Goal: Task Accomplishment & Management: Manage account settings

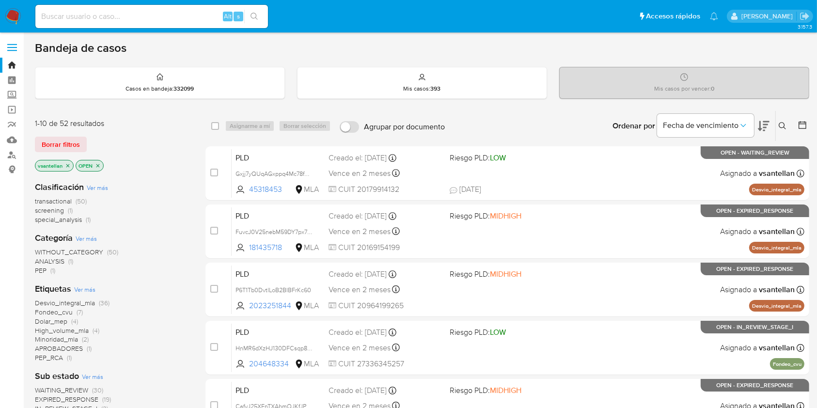
drag, startPoint x: 783, startPoint y: 122, endPoint x: 736, endPoint y: 159, distance: 60.3
click at [783, 122] on icon at bounding box center [783, 126] width 8 height 8
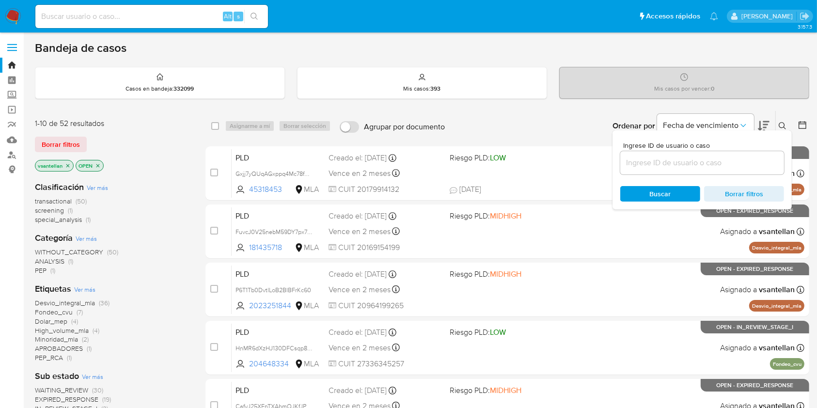
click at [722, 162] on input at bounding box center [702, 162] width 164 height 13
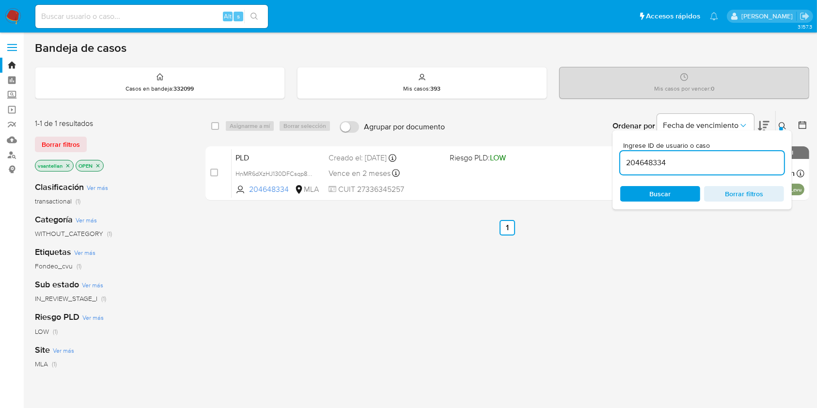
drag, startPoint x: 785, startPoint y: 125, endPoint x: 774, endPoint y: 129, distance: 11.3
click at [784, 125] on icon at bounding box center [783, 126] width 8 height 8
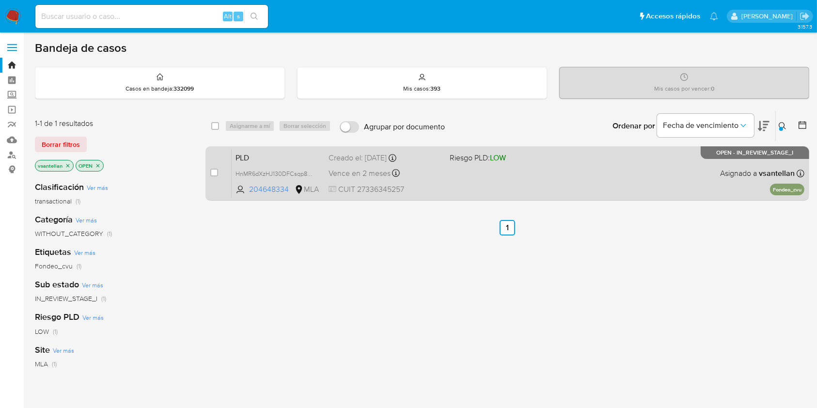
click at [673, 175] on div "PLD HnMR6dXzHJ130DFCsqp896Jg 204648334 MLA Riesgo PLD: LOW Creado el: 12/08/202…" at bounding box center [518, 173] width 573 height 49
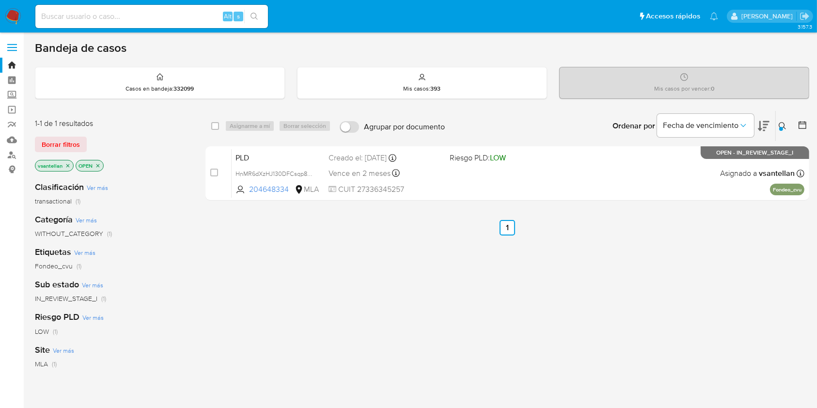
click at [783, 127] on icon at bounding box center [783, 126] width 8 height 8
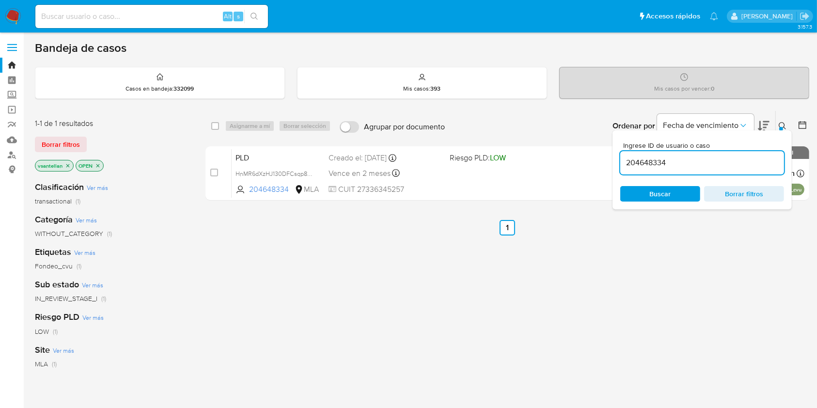
click at [725, 164] on input "204648334" at bounding box center [702, 162] width 164 height 13
drag, startPoint x: 725, startPoint y: 164, endPoint x: 733, endPoint y: 163, distance: 7.3
click at [725, 164] on input "204648334" at bounding box center [702, 162] width 164 height 13
type input "227868790"
click at [782, 125] on icon at bounding box center [783, 126] width 8 height 8
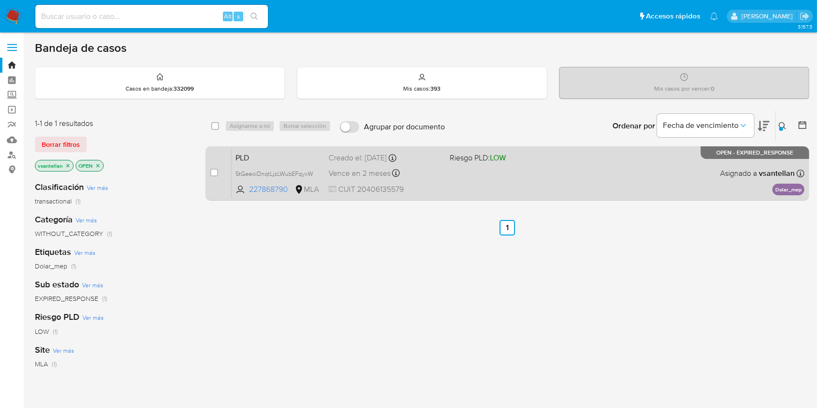
click at [634, 172] on div "PLD 5tGeeoiDnqtLjzLWubEFqyxW 227868790 MLA Riesgo PLD: LOW Creado el: 12/08/202…" at bounding box center [518, 173] width 573 height 49
click at [215, 173] on input "checkbox" at bounding box center [214, 173] width 8 height 8
checkbox input "true"
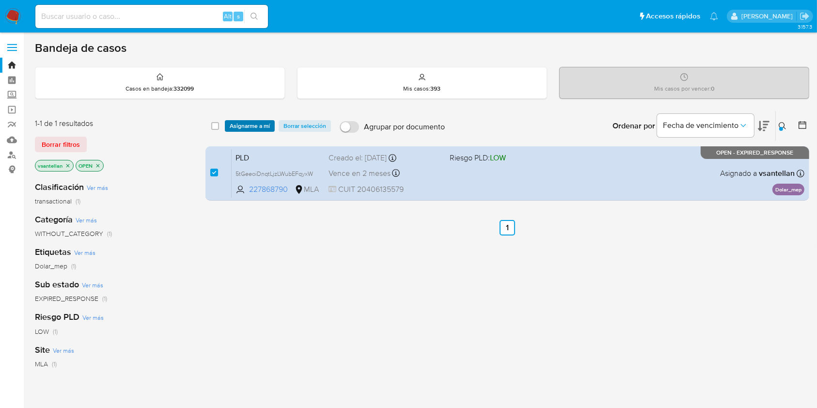
click at [242, 121] on span "Asignarme a mí" at bounding box center [250, 126] width 40 height 10
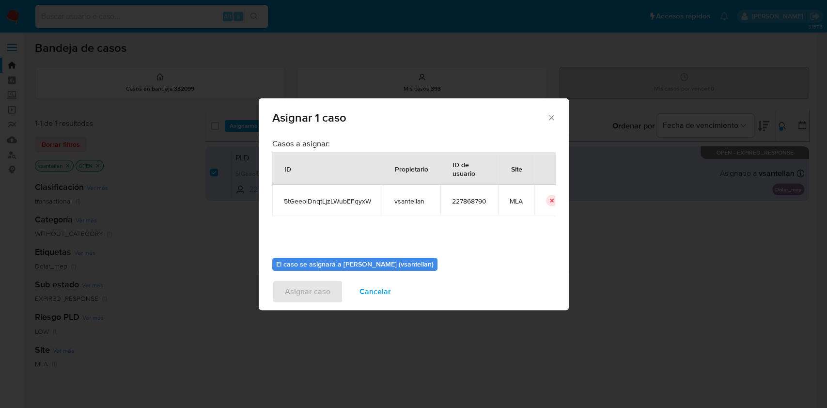
scroll to position [49, 0]
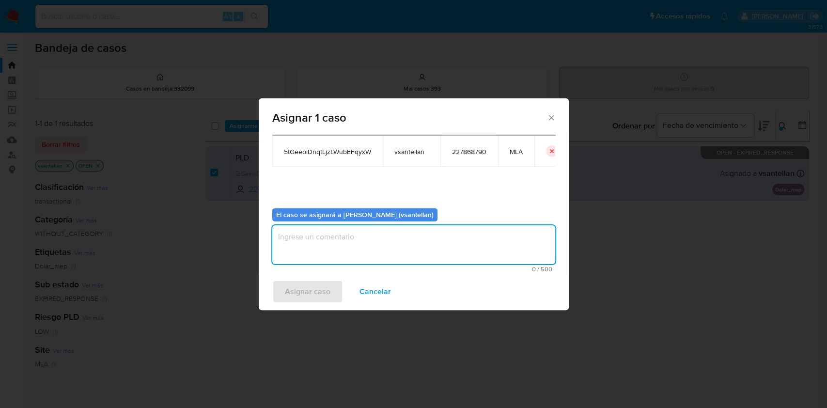
drag, startPoint x: 332, startPoint y: 238, endPoint x: 330, endPoint y: 247, distance: 9.1
click at [332, 240] on textarea "assign-modal" at bounding box center [413, 244] width 283 height 39
type textarea "1"
click at [303, 288] on span "Asignar caso" at bounding box center [308, 291] width 46 height 21
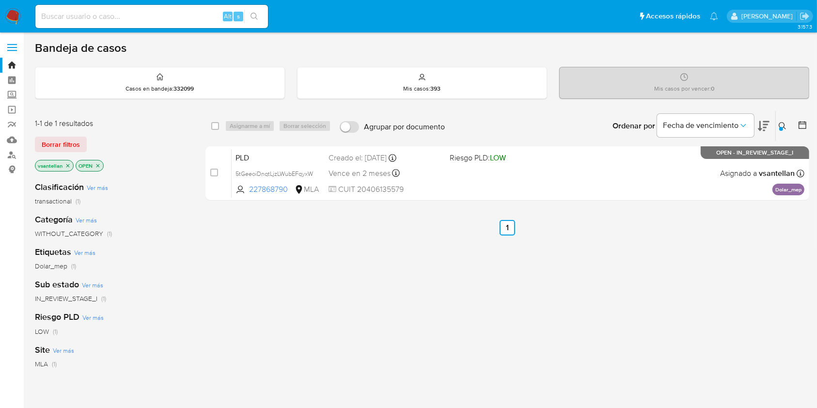
click at [779, 124] on icon at bounding box center [783, 126] width 8 height 8
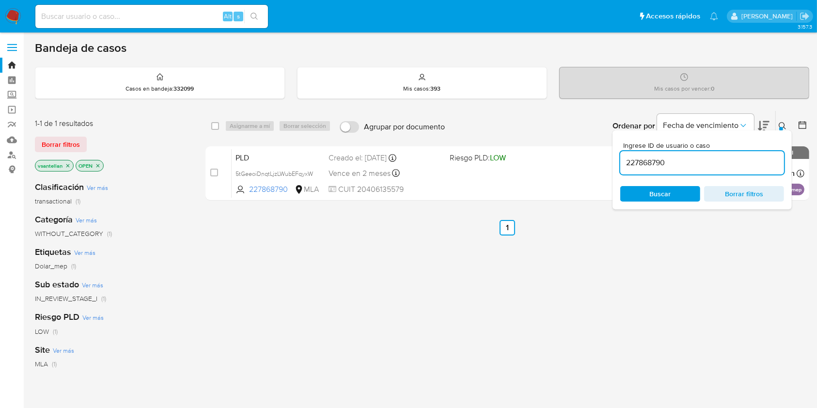
click at [704, 165] on input "227868790" at bounding box center [702, 162] width 164 height 13
type input "245849914"
click at [780, 122] on icon at bounding box center [782, 125] width 7 height 7
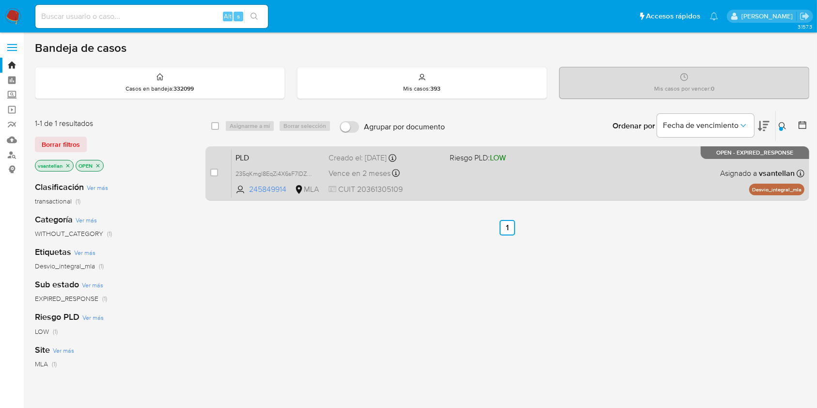
click at [655, 183] on div "PLD 235qKmgl8EqZi4X6sF7lDZRk 245849914 MLA Riesgo PLD: LOW Creado el: 12/08/202…" at bounding box center [518, 173] width 573 height 49
click at [215, 173] on input "checkbox" at bounding box center [214, 173] width 8 height 8
checkbox input "true"
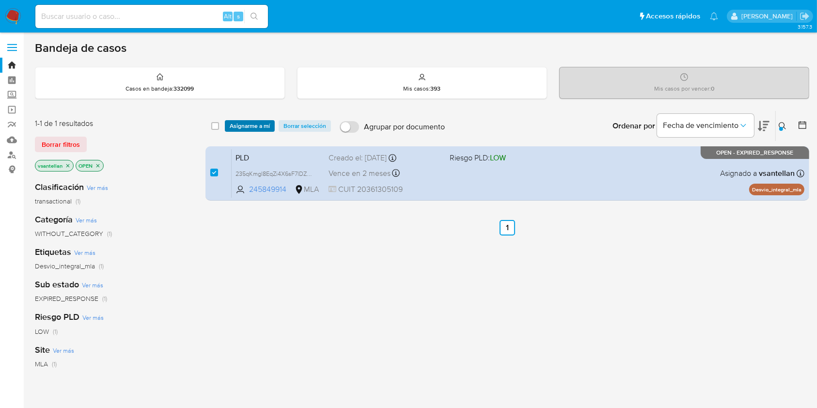
click at [239, 123] on span "Asignarme a mí" at bounding box center [250, 126] width 40 height 10
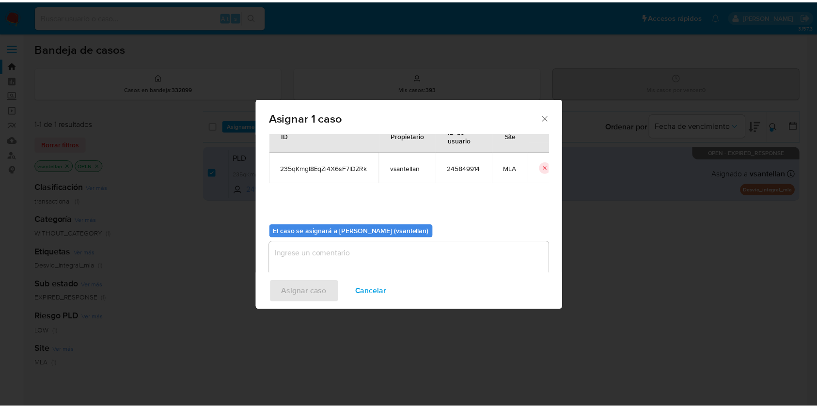
scroll to position [49, 0]
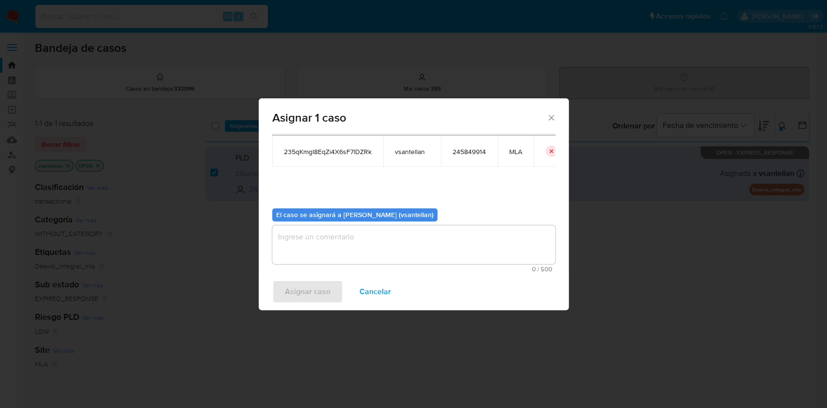
click at [290, 242] on textarea "assign-modal" at bounding box center [413, 244] width 283 height 39
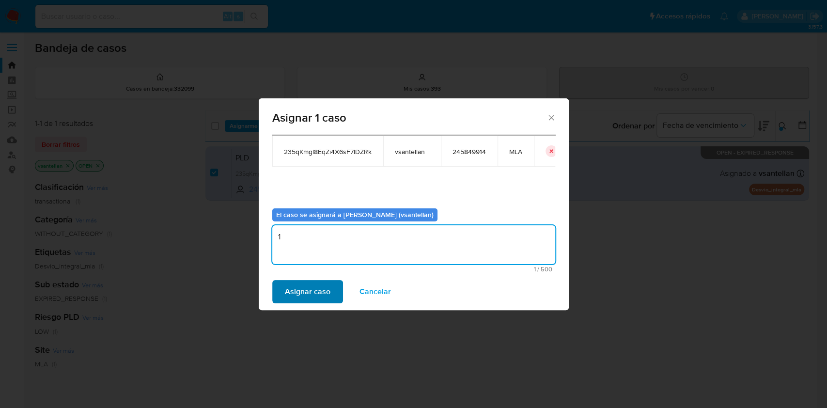
type textarea "1"
click at [302, 288] on span "Asignar caso" at bounding box center [308, 291] width 46 height 21
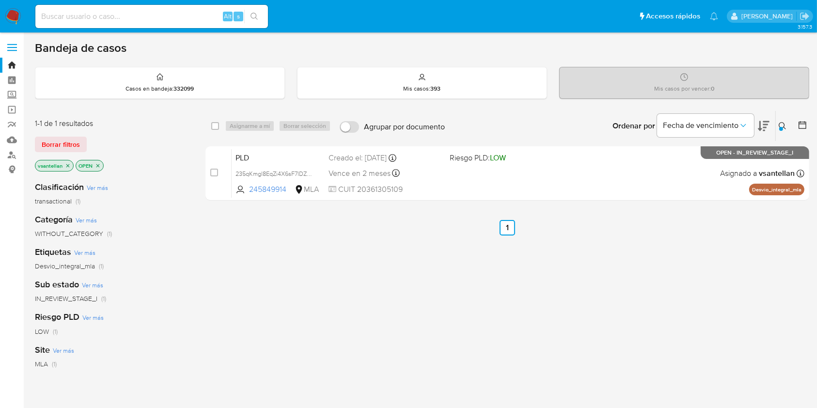
click at [16, 14] on img at bounding box center [13, 16] width 16 height 16
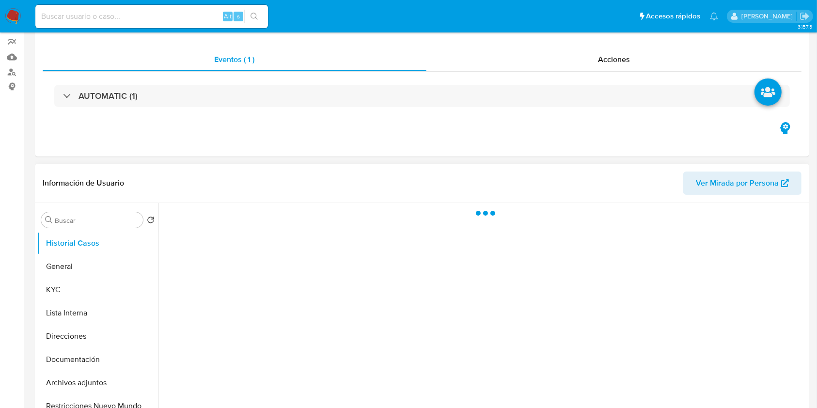
scroll to position [129, 0]
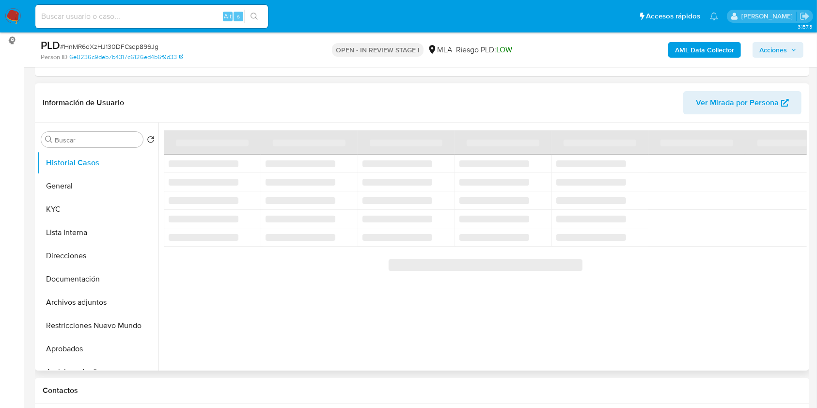
select select "10"
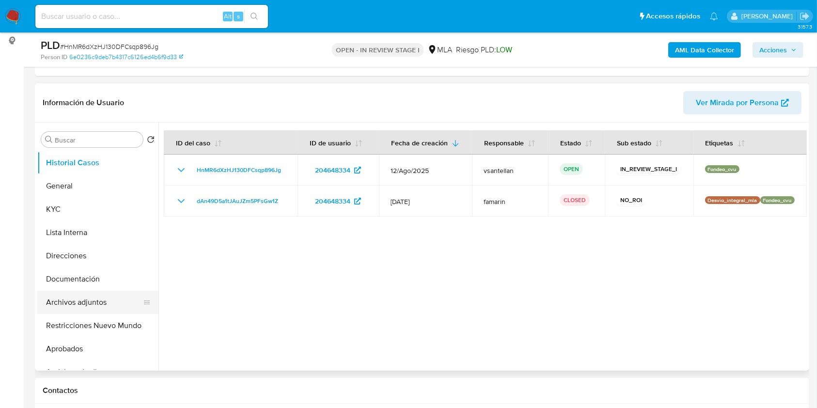
click at [74, 303] on button "Archivos adjuntos" at bounding box center [93, 302] width 113 height 23
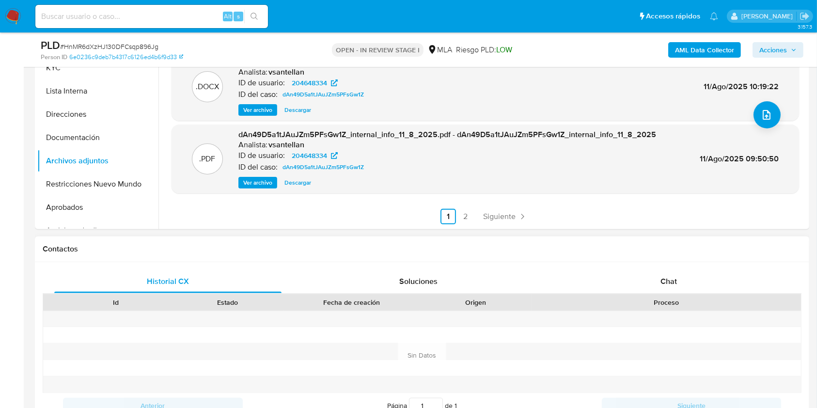
scroll to position [323, 0]
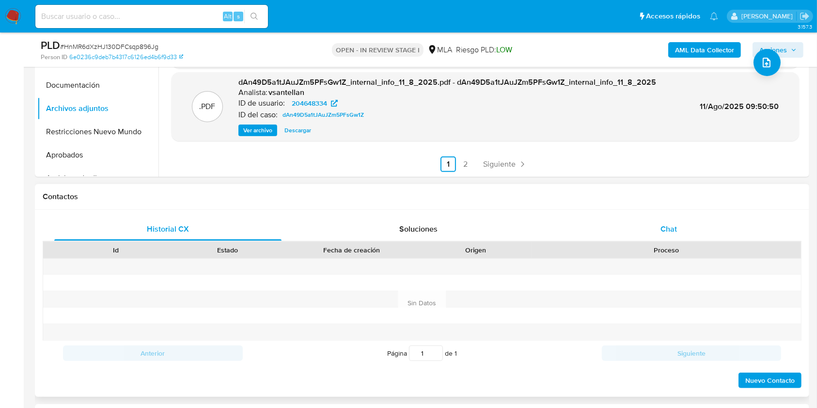
click at [679, 232] on div "Chat" at bounding box center [668, 229] width 227 height 23
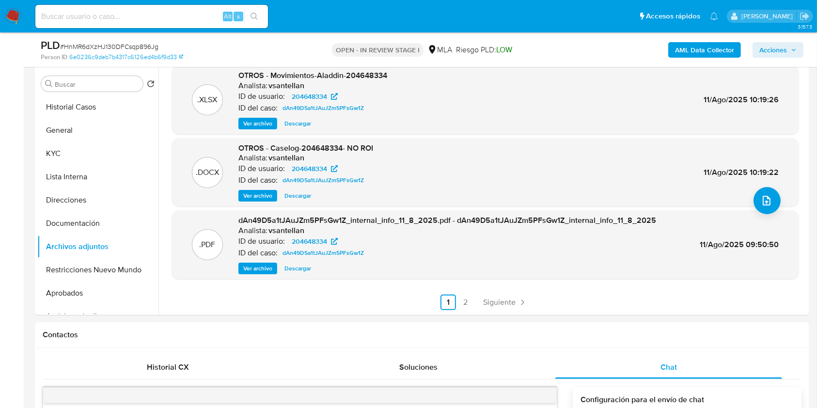
scroll to position [180, 0]
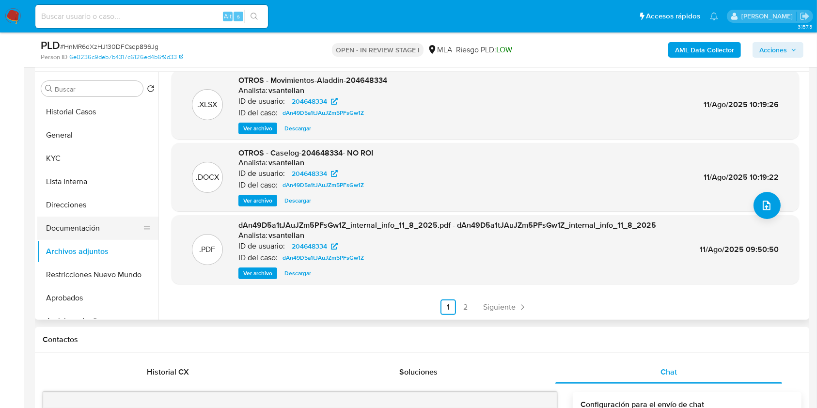
click at [58, 234] on button "Documentación" at bounding box center [93, 228] width 113 height 23
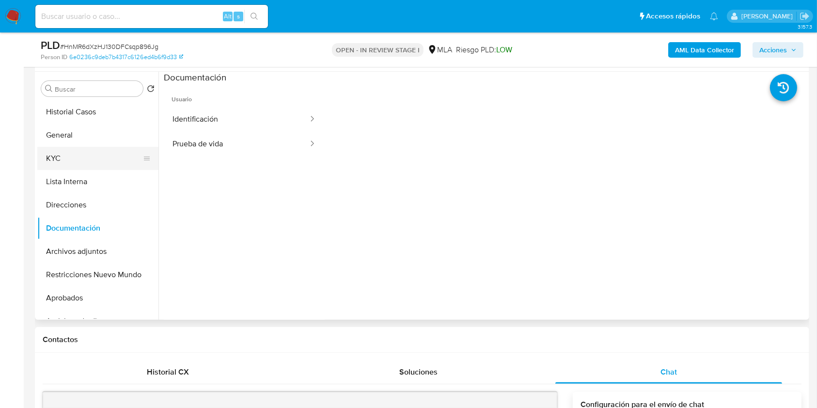
click at [84, 158] on button "KYC" at bounding box center [93, 158] width 113 height 23
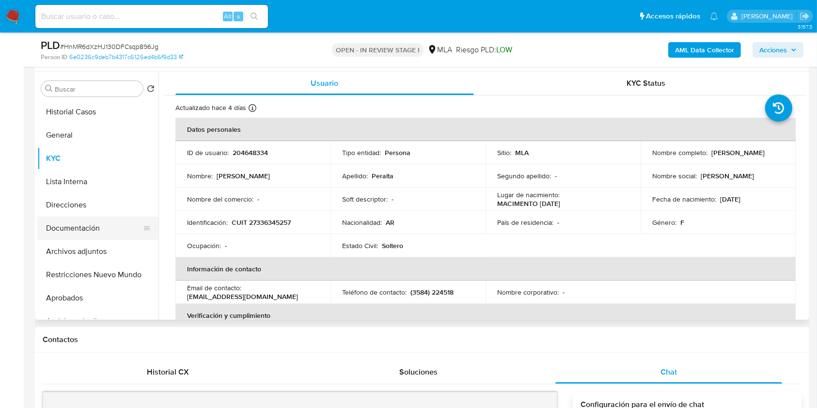
click at [121, 223] on button "Documentación" at bounding box center [93, 228] width 113 height 23
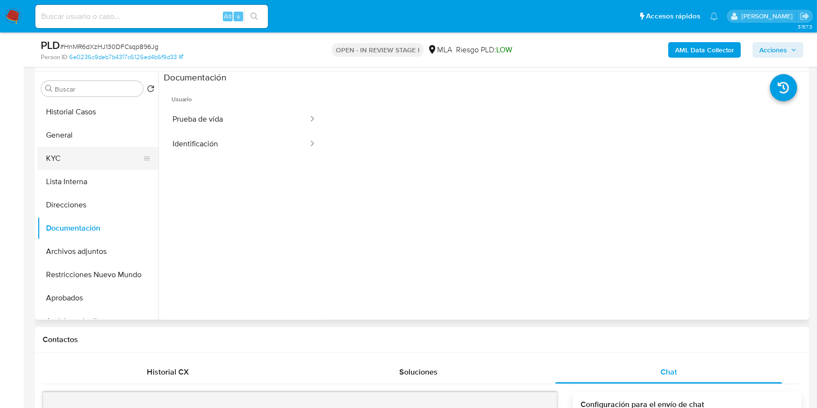
click at [97, 155] on button "KYC" at bounding box center [93, 158] width 113 height 23
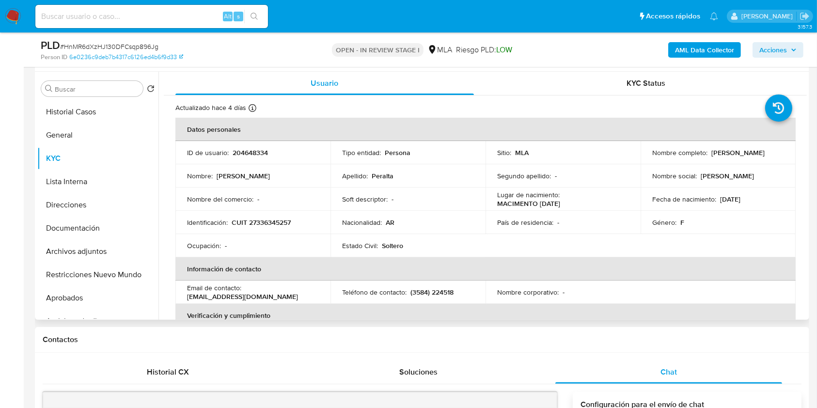
click at [278, 219] on p "CUIT 27336345257" at bounding box center [261, 222] width 59 height 9
click at [79, 219] on button "Documentación" at bounding box center [93, 228] width 113 height 23
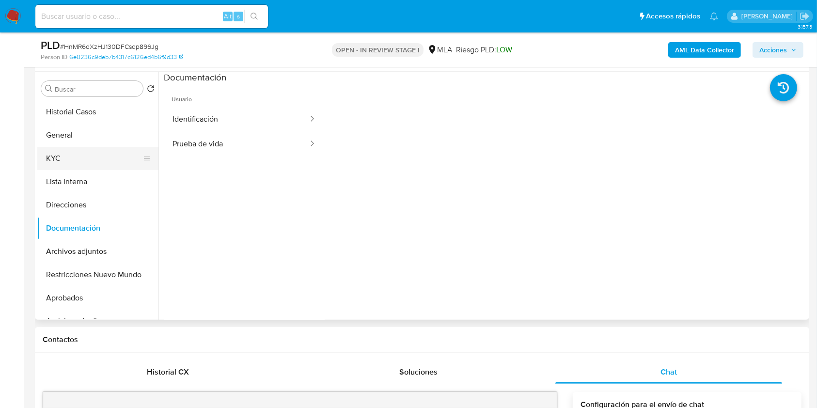
click at [73, 162] on button "KYC" at bounding box center [93, 158] width 113 height 23
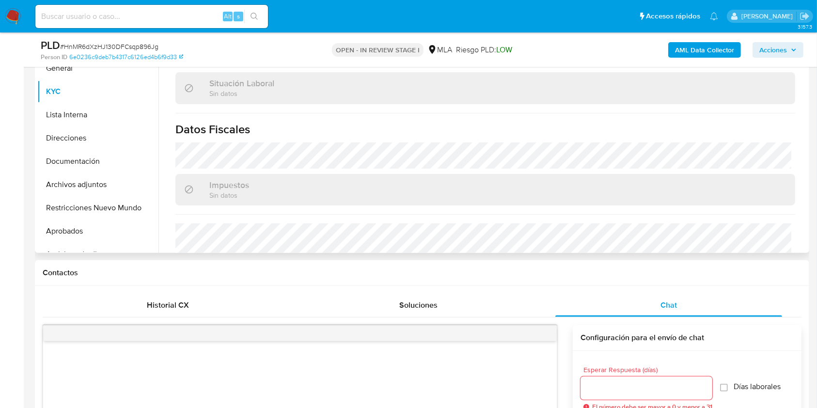
scroll to position [446, 0]
click at [81, 136] on button "Direcciones" at bounding box center [93, 137] width 113 height 23
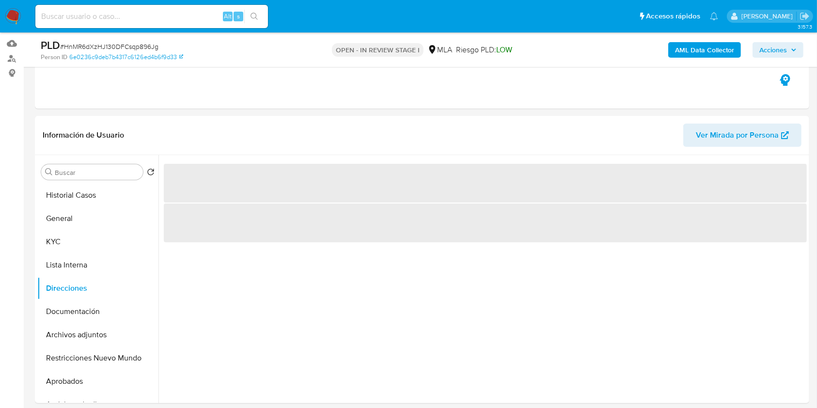
scroll to position [87, 0]
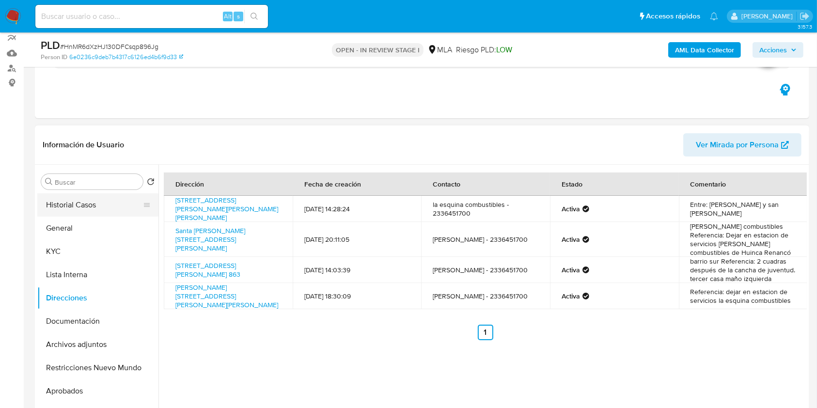
click at [66, 194] on button "Historial Casos" at bounding box center [93, 204] width 113 height 23
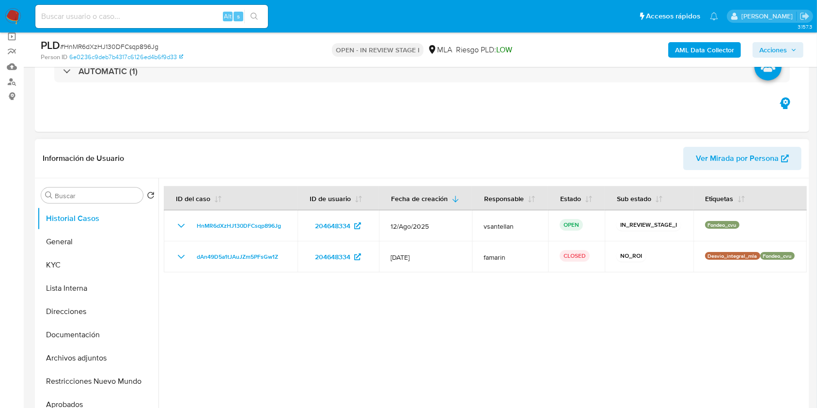
scroll to position [71, 0]
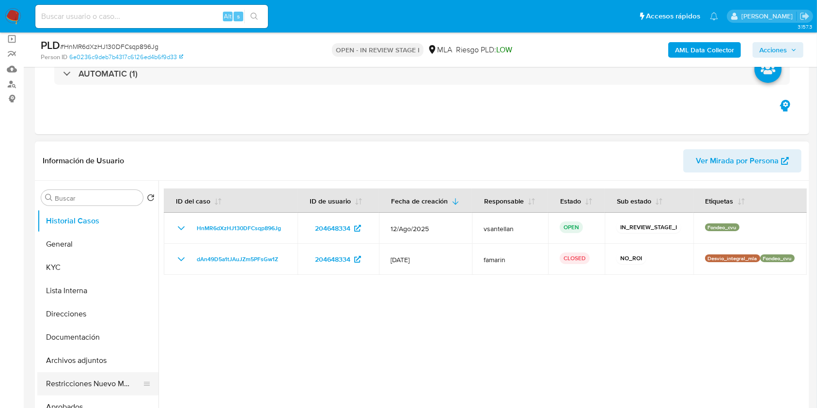
click at [93, 390] on button "Restricciones Nuevo Mundo" at bounding box center [93, 383] width 113 height 23
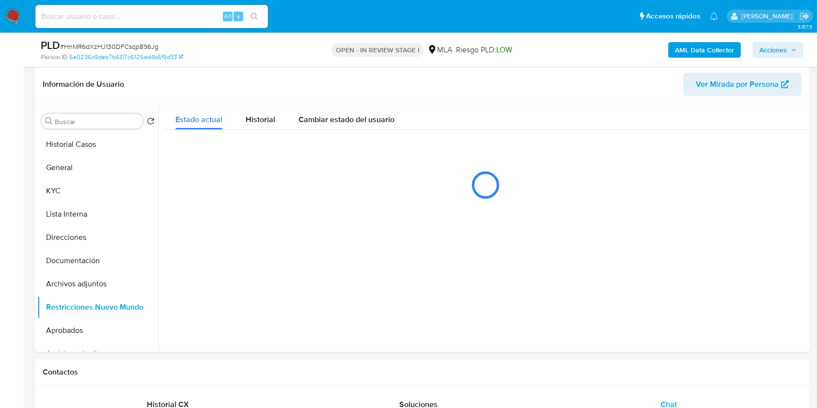
scroll to position [128, 0]
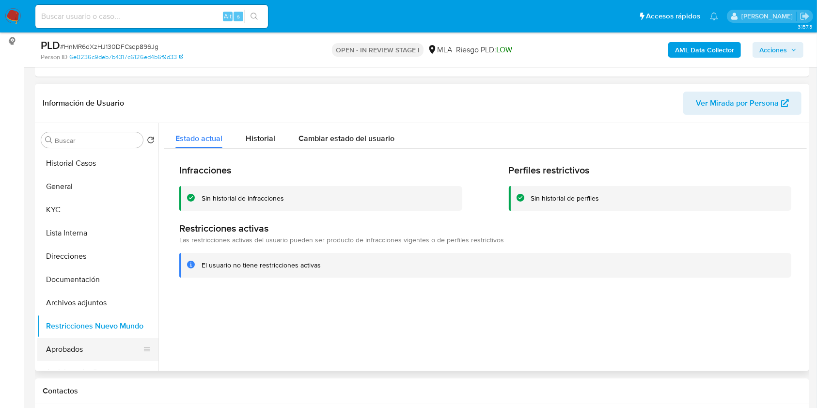
click at [103, 346] on button "Aprobados" at bounding box center [93, 349] width 113 height 23
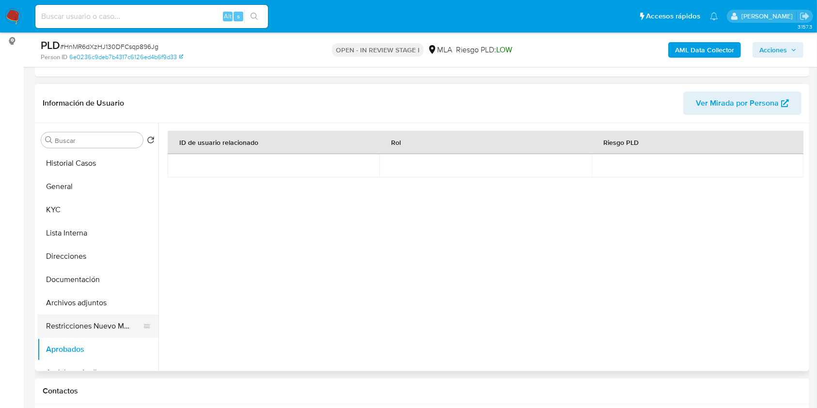
click at [108, 322] on button "Restricciones Nuevo Mundo" at bounding box center [93, 325] width 113 height 23
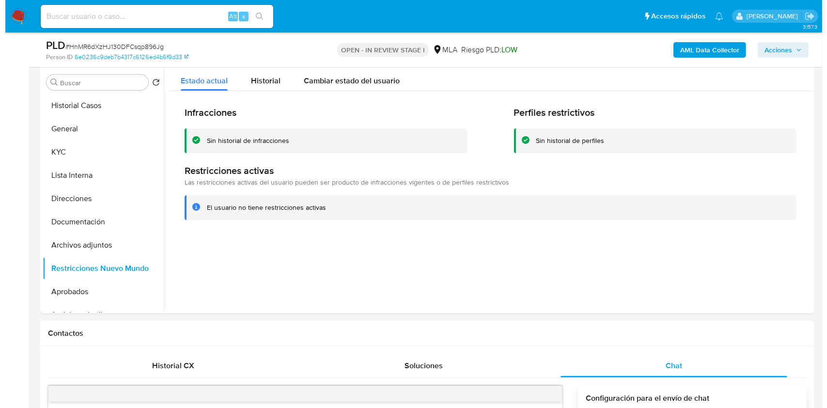
scroll to position [158, 0]
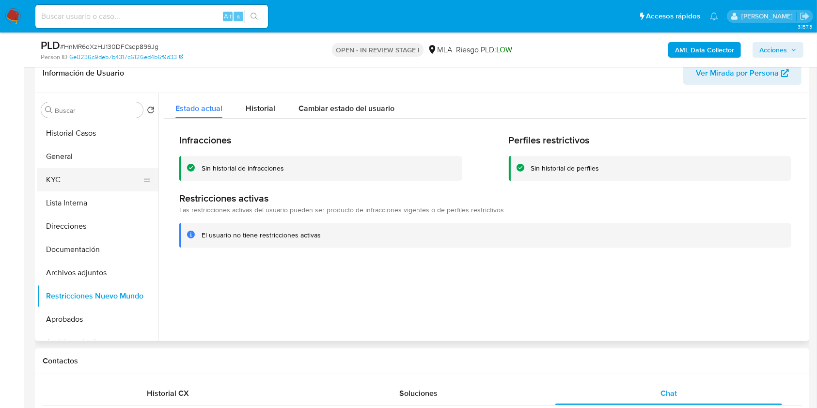
click at [75, 185] on button "KYC" at bounding box center [93, 179] width 113 height 23
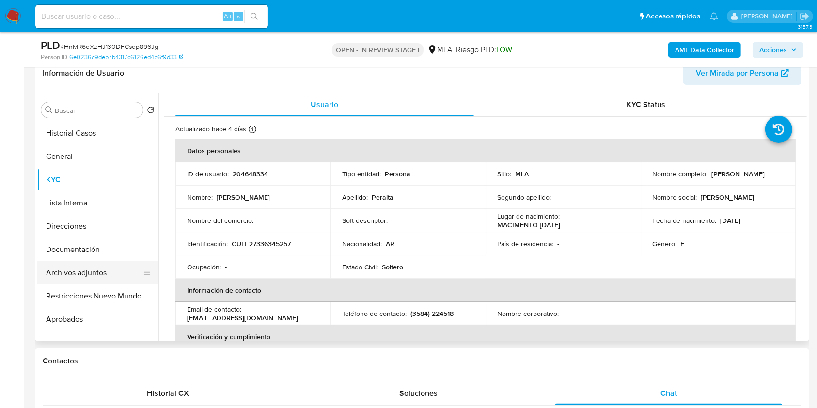
click at [101, 283] on button "Archivos adjuntos" at bounding box center [93, 272] width 113 height 23
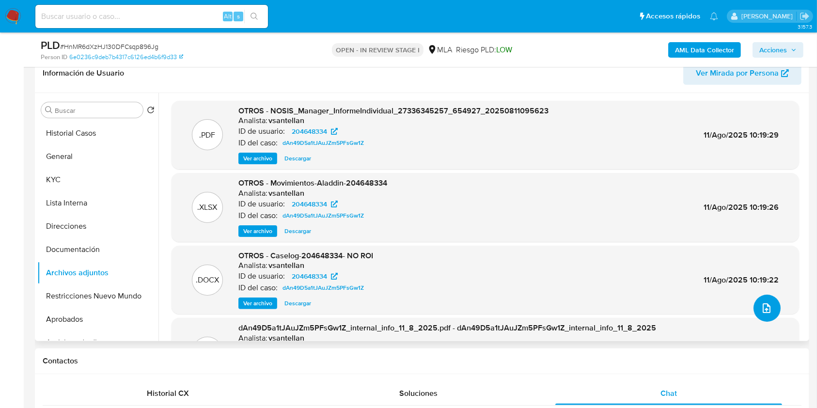
click at [763, 306] on icon "upload-file" at bounding box center [767, 308] width 12 height 12
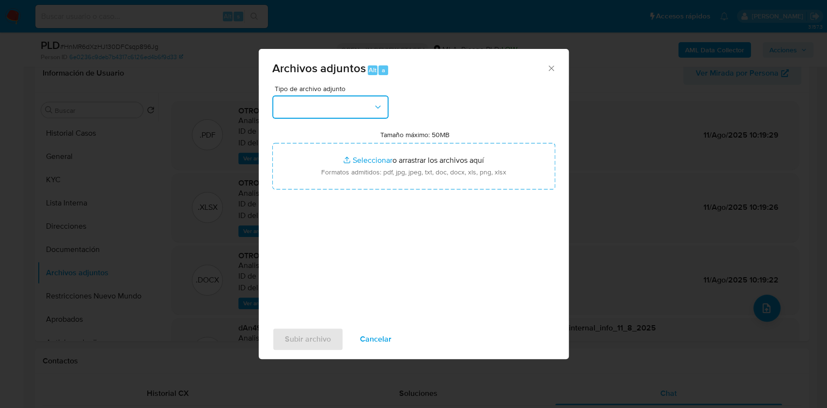
click at [370, 109] on button "button" at bounding box center [330, 106] width 116 height 23
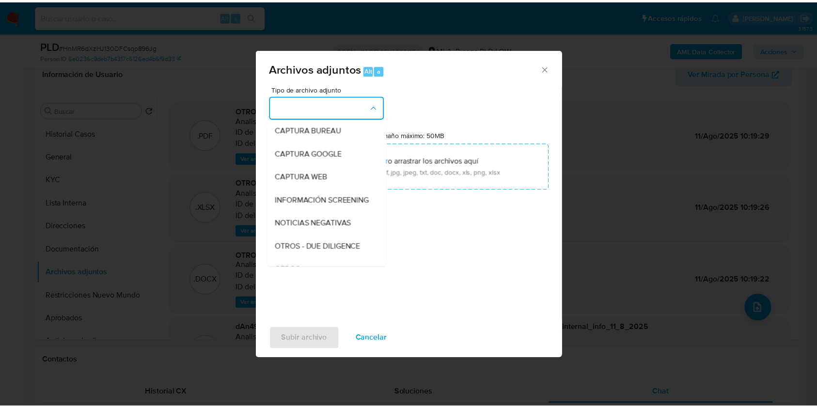
scroll to position [129, 0]
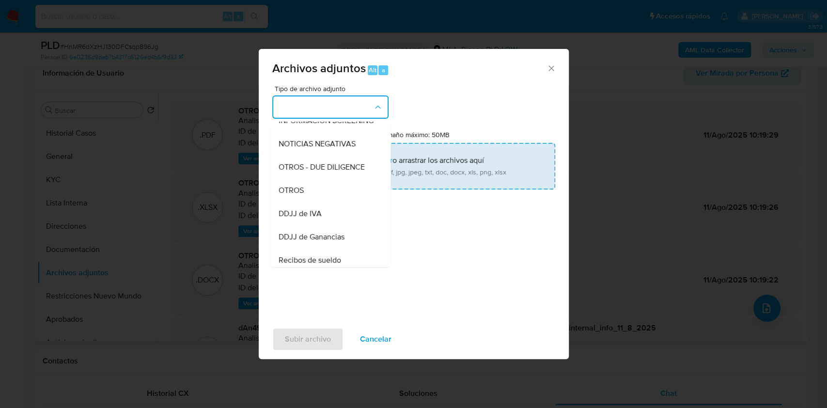
drag, startPoint x: 314, startPoint y: 202, endPoint x: 346, endPoint y: 171, distance: 44.2
click at [314, 201] on div "OTROS" at bounding box center [327, 190] width 99 height 23
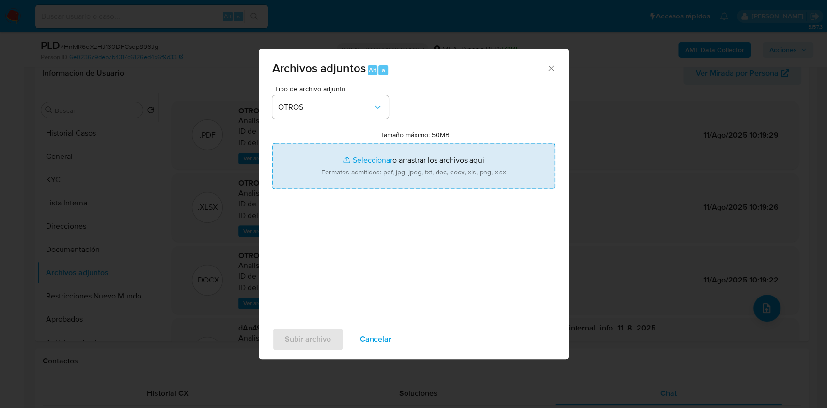
click at [366, 159] on input "Tamaño máximo: 50MB Seleccionar archivos" at bounding box center [413, 166] width 283 height 47
type input "C:\fakepath\Caselog-204648334- NO ROI (julio 2025).docx"
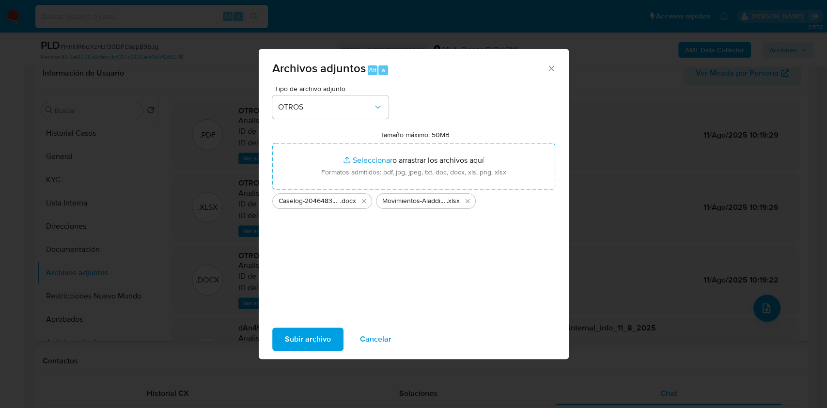
click at [318, 339] on span "Subir archivo" at bounding box center [308, 338] width 46 height 21
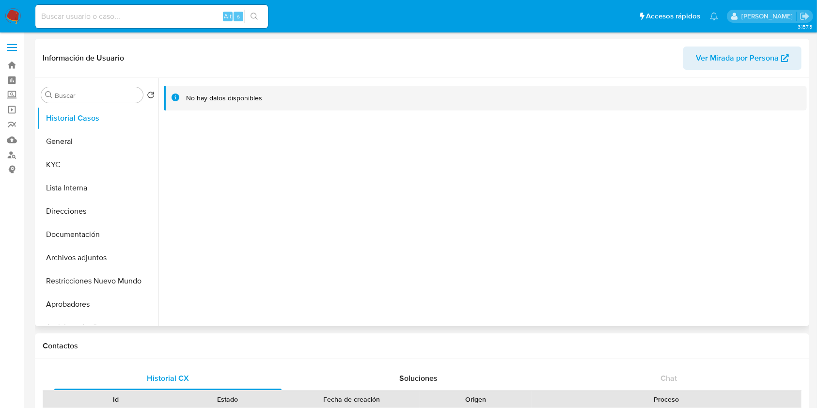
select select "10"
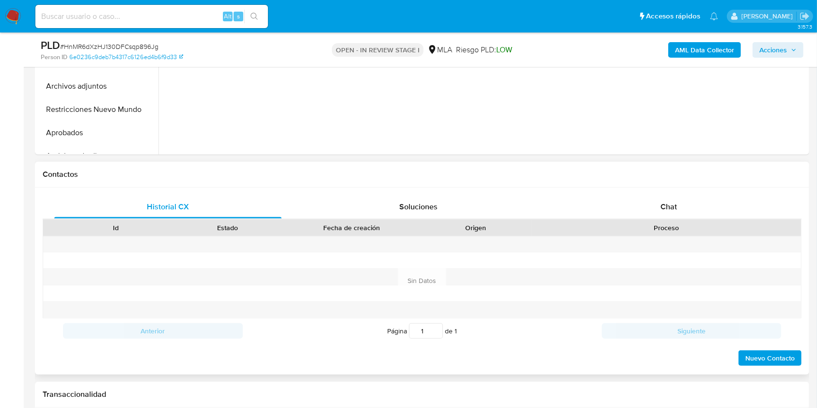
scroll to position [347, 0]
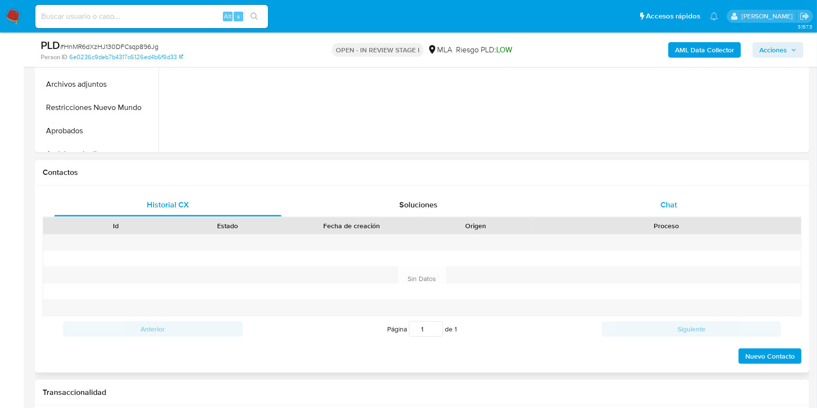
drag, startPoint x: 708, startPoint y: 223, endPoint x: 701, endPoint y: 205, distance: 18.7
click at [708, 222] on div "Proceso" at bounding box center [666, 226] width 256 height 10
click at [698, 201] on div "Chat" at bounding box center [668, 204] width 227 height 23
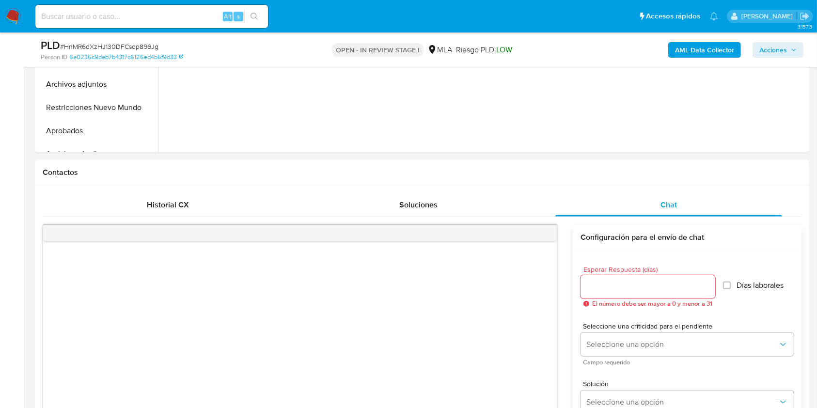
select select "10"
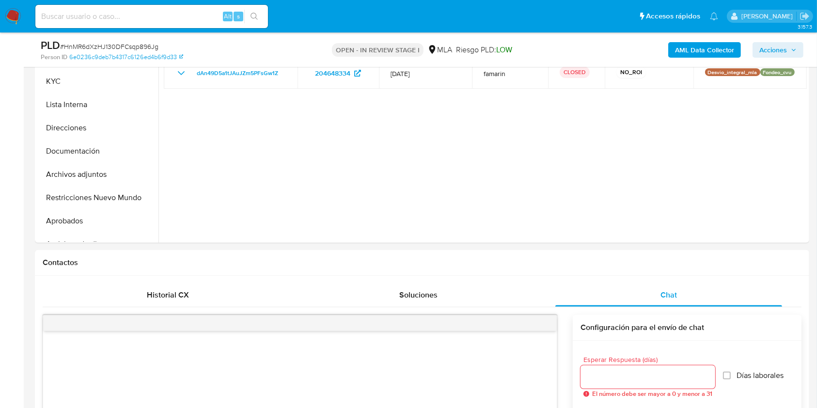
scroll to position [226, 0]
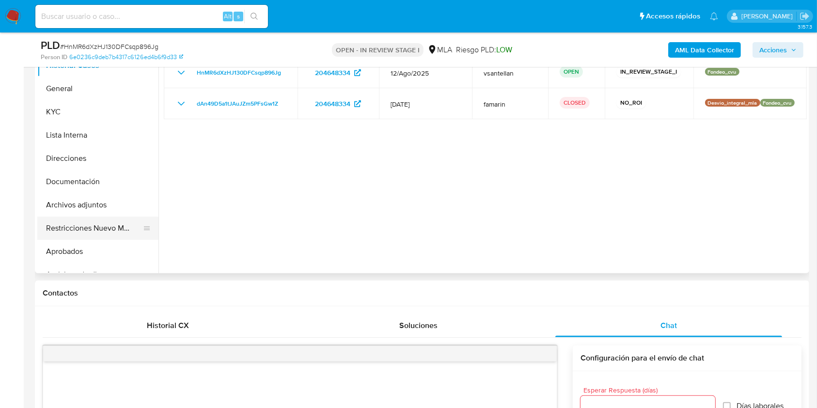
drag, startPoint x: 78, startPoint y: 227, endPoint x: 86, endPoint y: 227, distance: 7.3
click at [79, 228] on button "Restricciones Nuevo Mundo" at bounding box center [93, 228] width 113 height 23
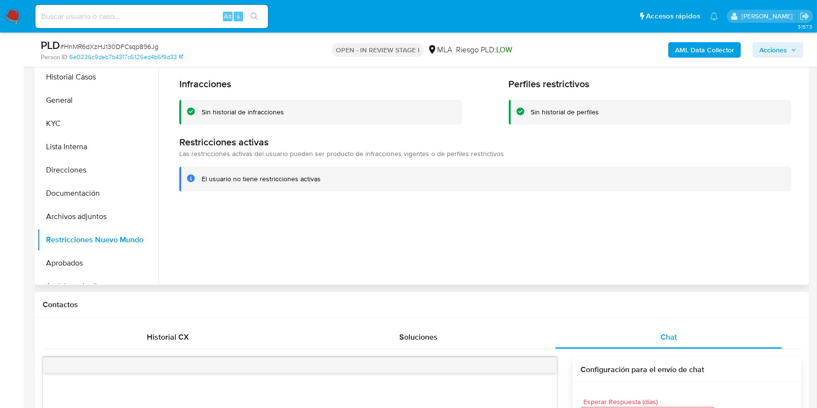
scroll to position [194, 0]
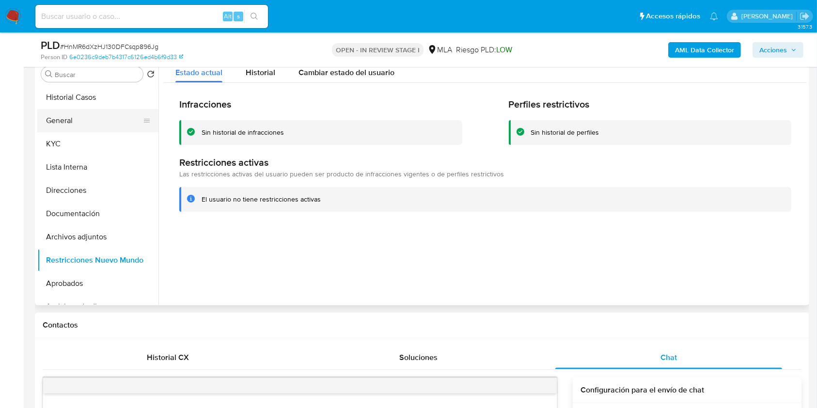
click at [60, 119] on button "General" at bounding box center [93, 120] width 113 height 23
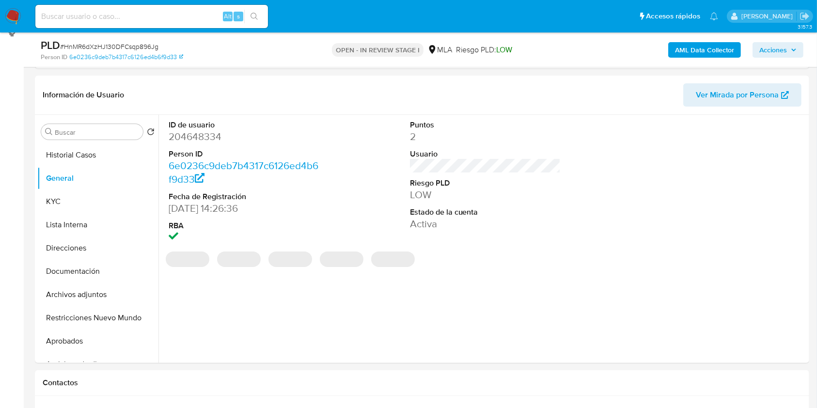
scroll to position [132, 0]
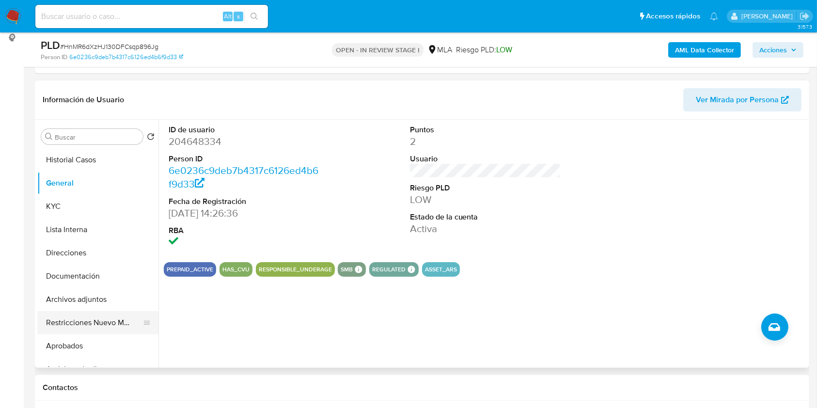
click at [92, 320] on button "Restricciones Nuevo Mundo" at bounding box center [93, 322] width 113 height 23
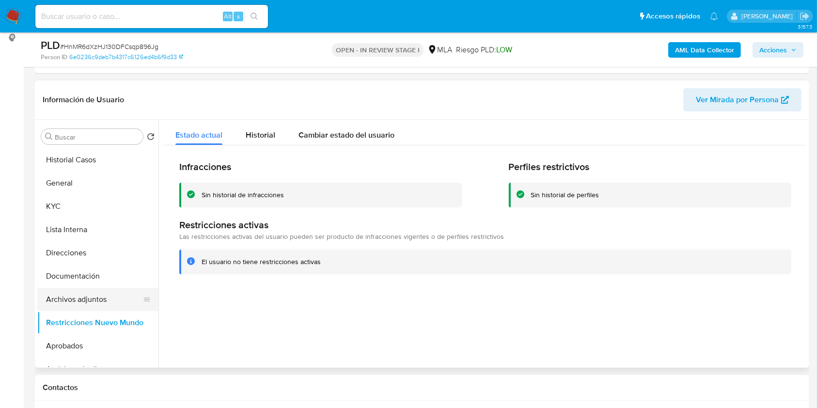
click at [93, 298] on button "Archivos adjuntos" at bounding box center [93, 299] width 113 height 23
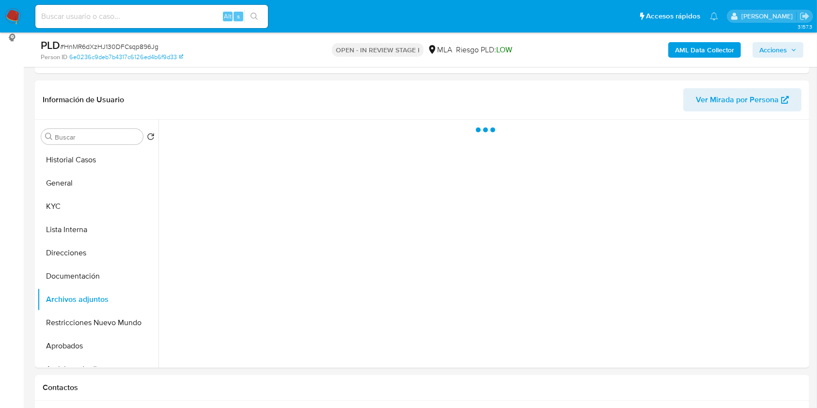
click at [764, 48] on span "Acciones" at bounding box center [773, 50] width 28 height 16
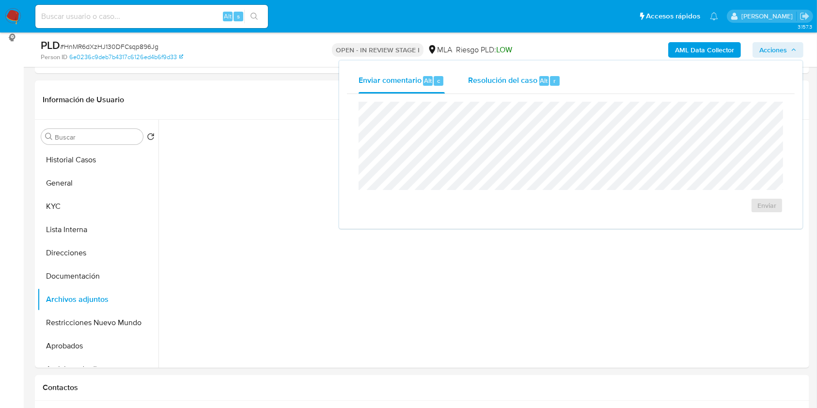
click at [517, 80] on span "Resolución del caso" at bounding box center [502, 80] width 69 height 11
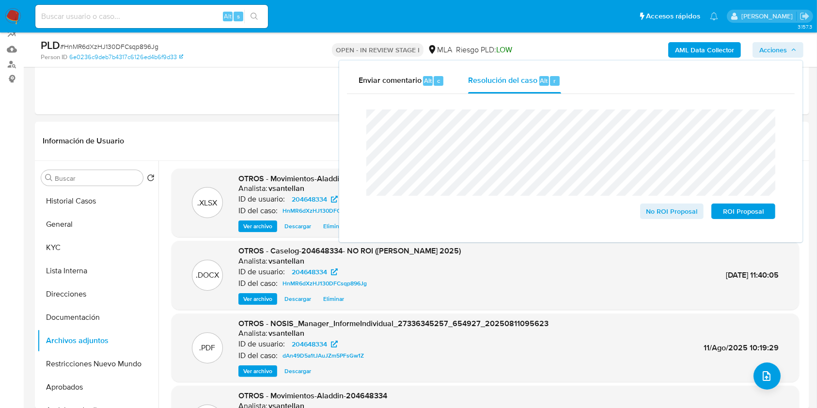
scroll to position [88, 0]
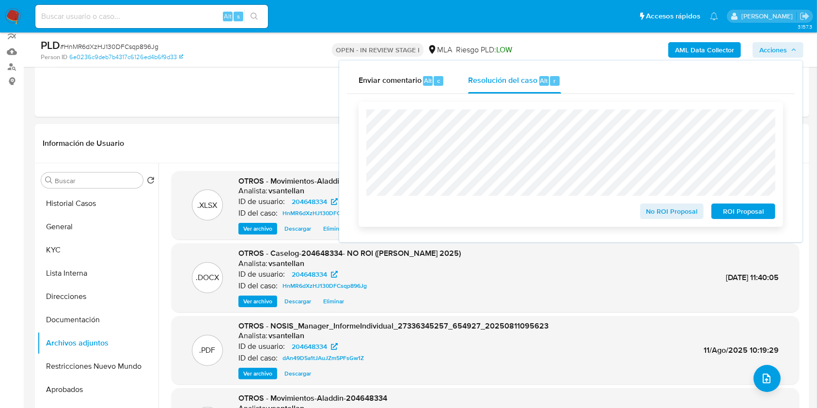
click at [682, 211] on span "No ROI Proposal" at bounding box center [672, 211] width 50 height 14
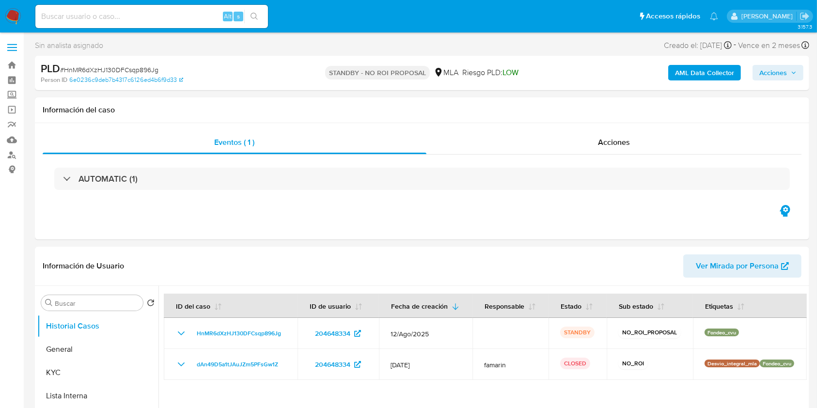
select select "10"
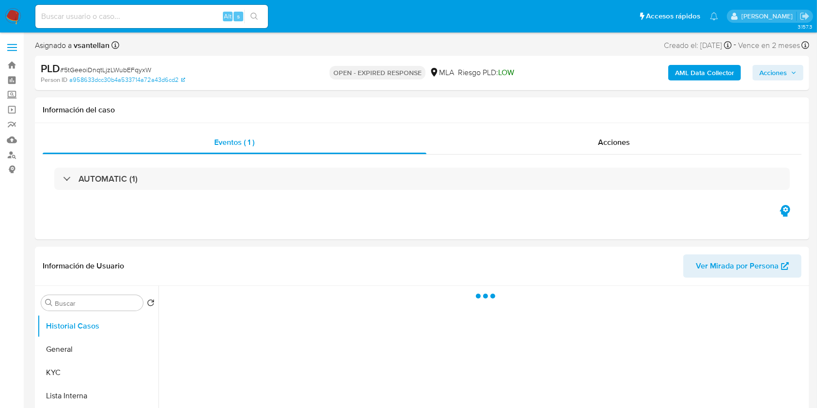
scroll to position [194, 0]
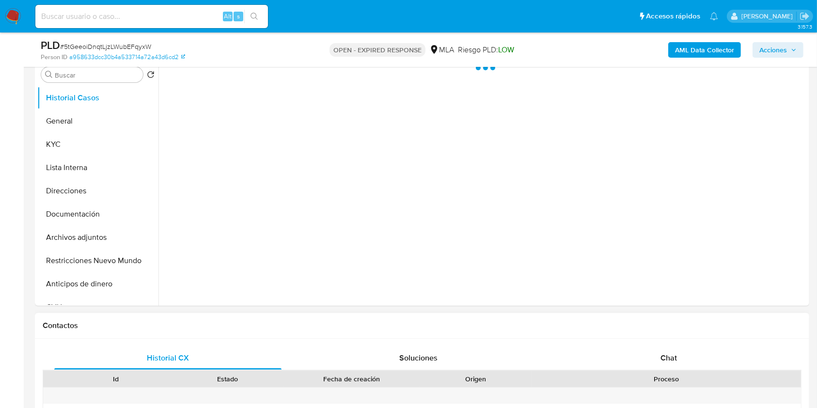
click at [677, 359] on div "Chat" at bounding box center [668, 357] width 227 height 23
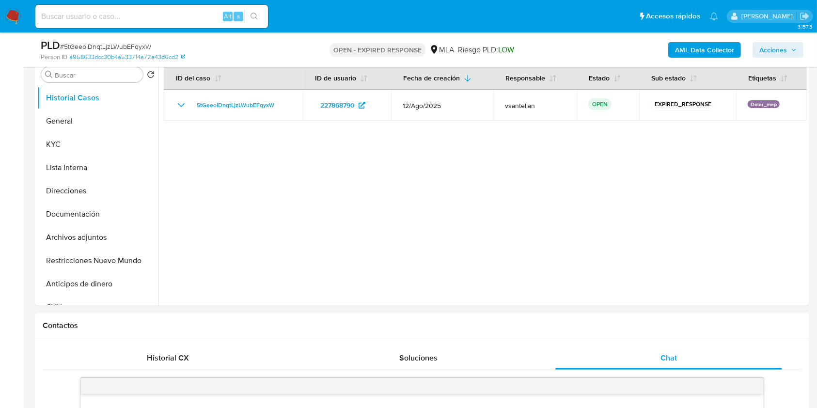
select select "10"
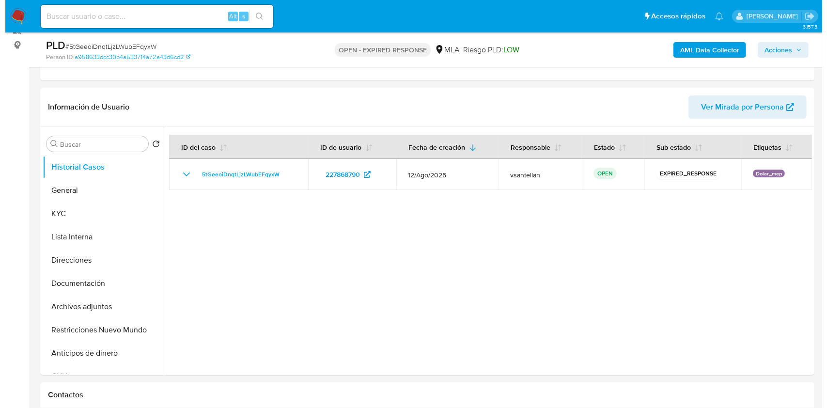
scroll to position [120, 0]
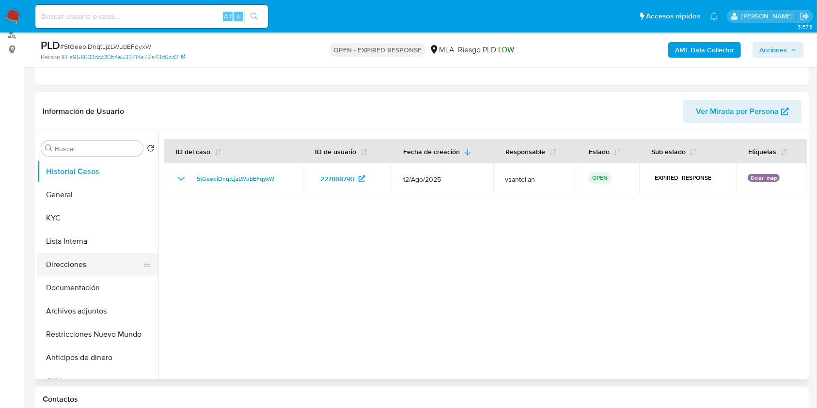
drag, startPoint x: 102, startPoint y: 288, endPoint x: 91, endPoint y: 268, distance: 22.5
click at [102, 288] on button "Documentación" at bounding box center [97, 287] width 121 height 23
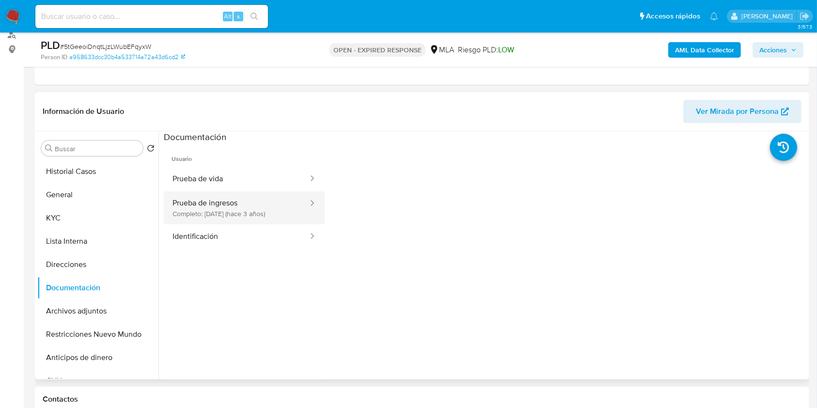
drag, startPoint x: 51, startPoint y: 212, endPoint x: 222, endPoint y: 203, distance: 170.8
click at [222, 203] on div "Buscar Volver al orden por defecto Historial Casos General KYC Lista Interna Di…" at bounding box center [421, 255] width 769 height 248
click at [219, 205] on button "Prueba de ingresos Completo: [DATE] (hace 3 años)" at bounding box center [236, 207] width 145 height 33
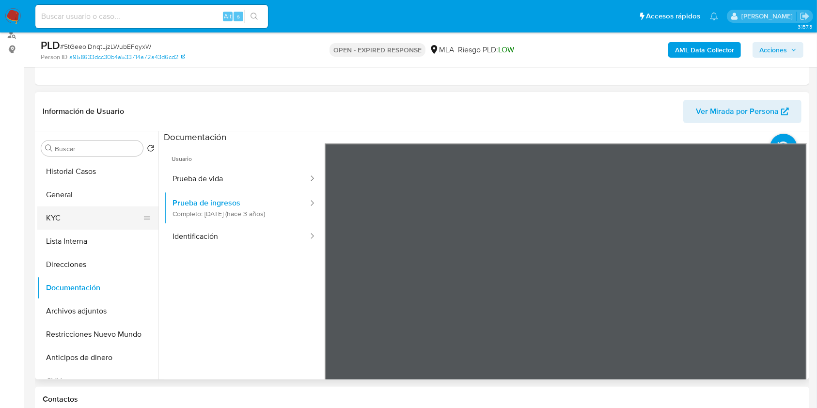
click at [90, 219] on button "KYC" at bounding box center [93, 217] width 113 height 23
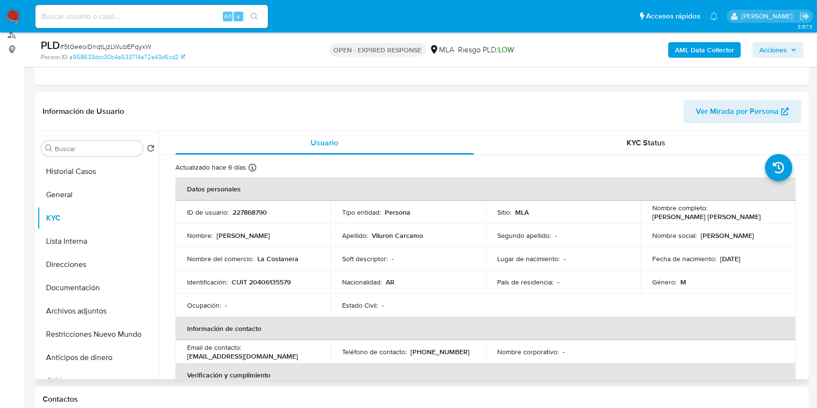
click at [275, 281] on p "CUIT 20406135579" at bounding box center [261, 282] width 59 height 9
copy p "20406135579"
click at [716, 52] on b "AML Data Collector" at bounding box center [704, 50] width 59 height 16
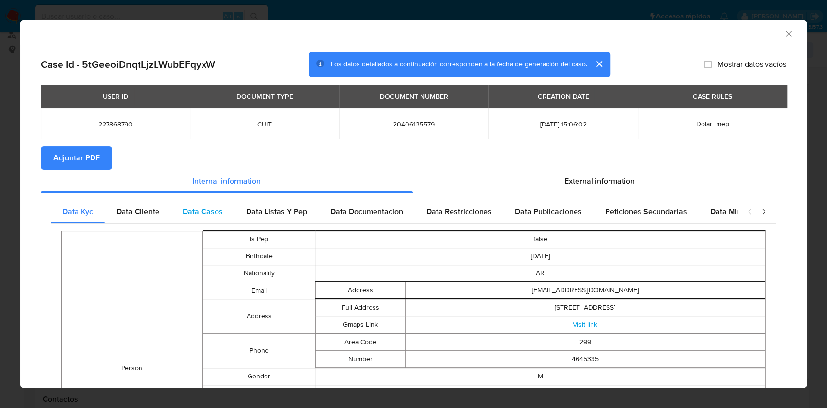
drag, startPoint x: 148, startPoint y: 211, endPoint x: 176, endPoint y: 213, distance: 28.6
click at [148, 211] on span "Data Cliente" at bounding box center [137, 211] width 43 height 11
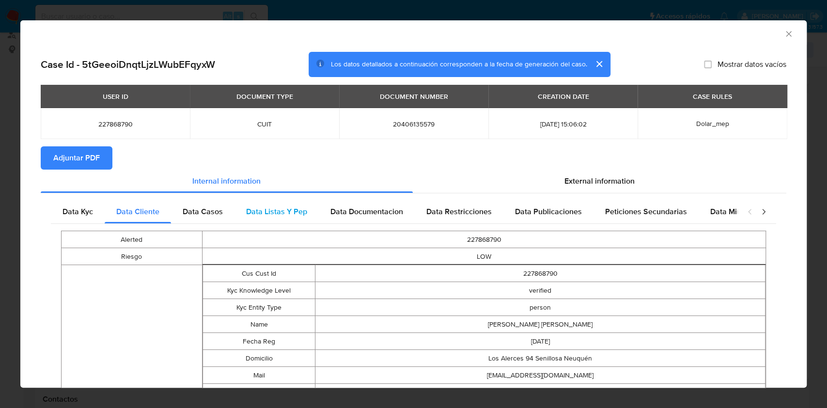
click at [241, 214] on div "Data Listas Y Pep" at bounding box center [276, 211] width 84 height 23
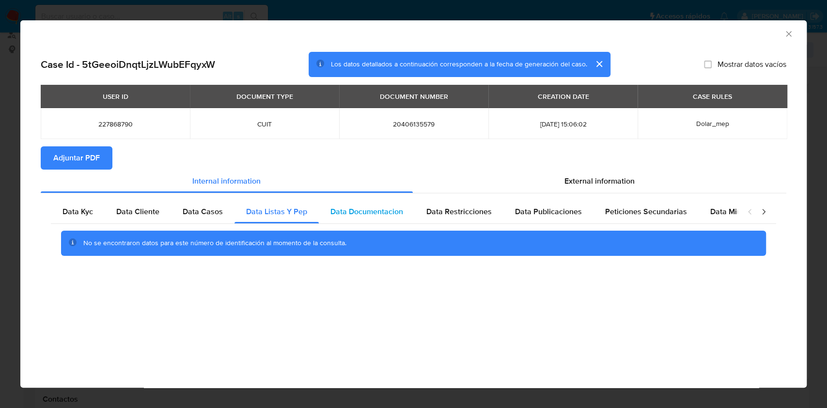
drag, startPoint x: 221, startPoint y: 211, endPoint x: 376, endPoint y: 212, distance: 154.5
click at [223, 211] on div "Data Casos" at bounding box center [202, 211] width 63 height 23
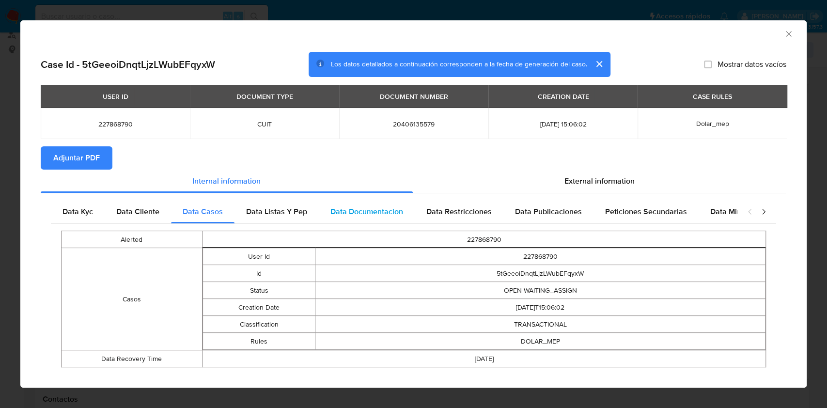
click at [383, 212] on span "Data Documentacion" at bounding box center [366, 211] width 73 height 11
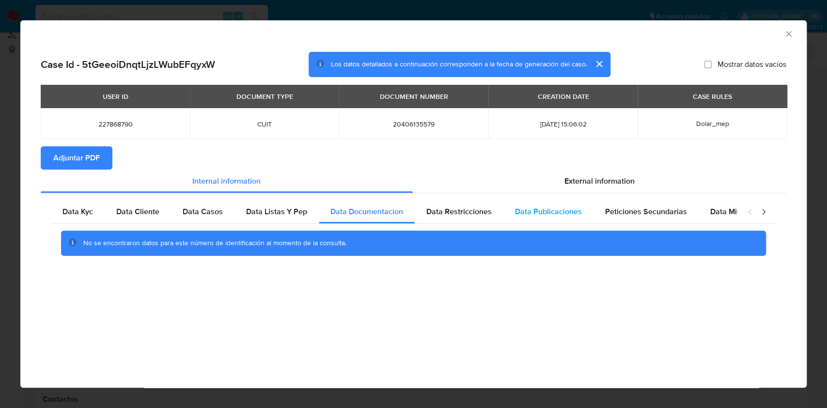
drag, startPoint x: 477, startPoint y: 216, endPoint x: 521, endPoint y: 211, distance: 44.8
click at [477, 218] on div "Data Restricciones" at bounding box center [459, 211] width 89 height 23
drag, startPoint x: 562, startPoint y: 210, endPoint x: 639, endPoint y: 211, distance: 76.6
click at [562, 211] on span "Data Publicaciones" at bounding box center [548, 211] width 67 height 11
click at [656, 211] on span "Peticiones Secundarias" at bounding box center [646, 211] width 82 height 11
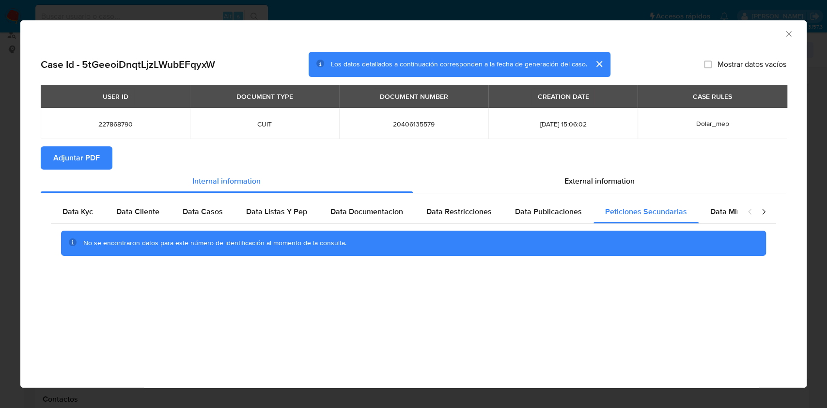
click at [745, 200] on div "closure-recommendation-modal" at bounding box center [756, 211] width 39 height 23
drag, startPoint x: 737, startPoint y: 207, endPoint x: 665, endPoint y: 203, distance: 72.3
click at [737, 208] on div "closure-recommendation-modal" at bounding box center [756, 211] width 39 height 23
drag, startPoint x: 705, startPoint y: 211, endPoint x: 690, endPoint y: 206, distance: 16.1
click at [710, 211] on span "Data Minoridad" at bounding box center [736, 211] width 53 height 11
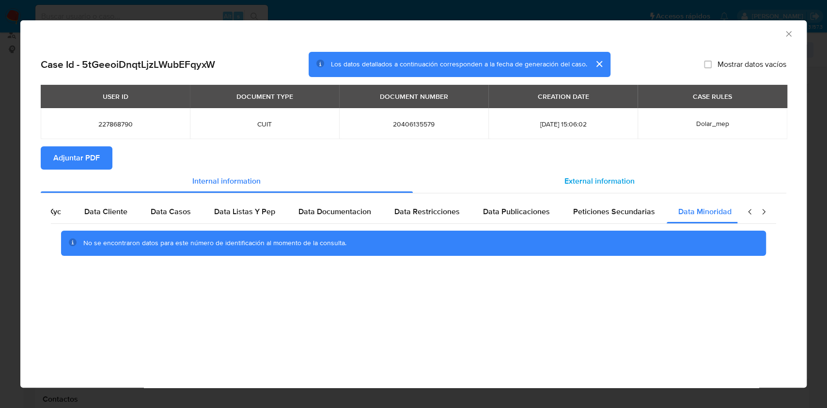
scroll to position [0, 32]
click at [624, 183] on span "External information" at bounding box center [599, 180] width 70 height 11
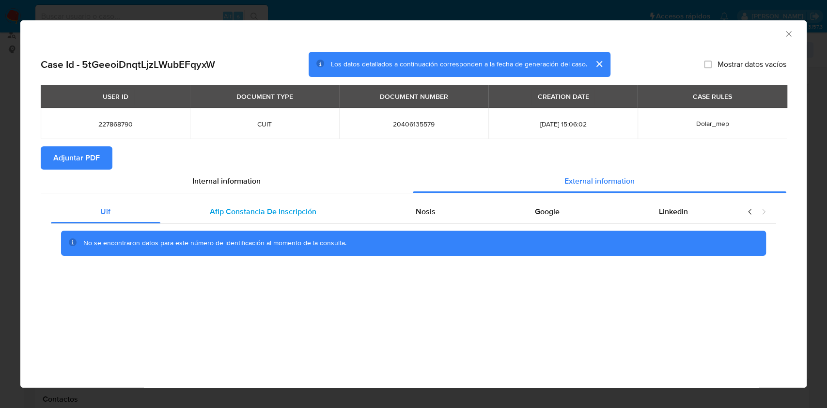
click at [291, 224] on div "No se encontraron datos para este número de identificación al momento de la con…" at bounding box center [413, 243] width 725 height 39
click at [288, 217] on span "Afip Constancia De Inscripción" at bounding box center [263, 211] width 107 height 11
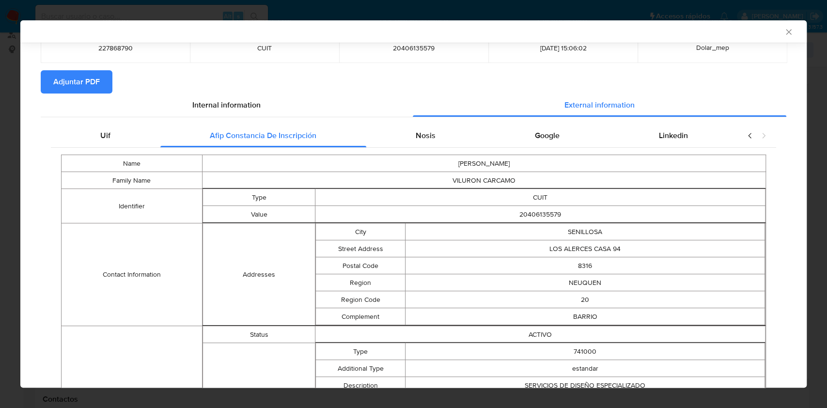
scroll to position [127, 0]
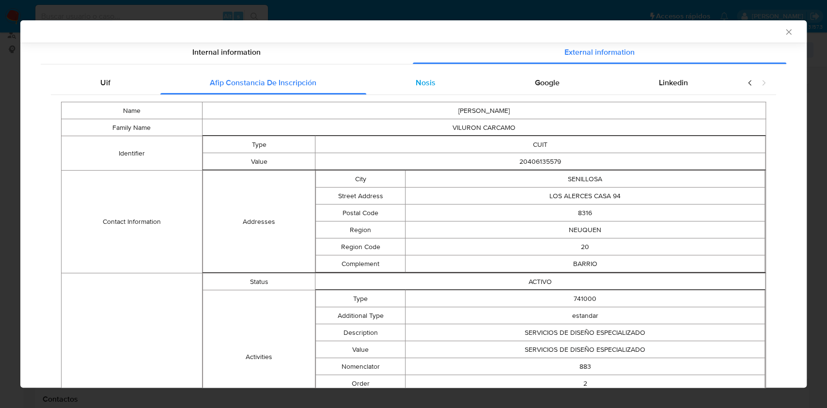
click at [408, 83] on div "Nosis" at bounding box center [425, 82] width 119 height 23
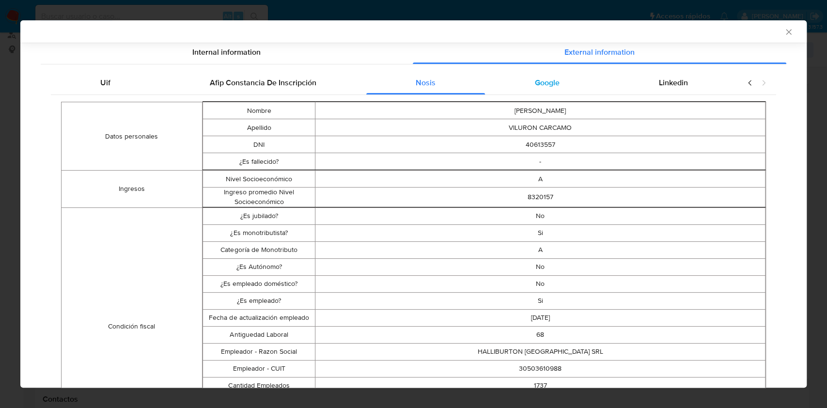
click at [554, 83] on div "Google" at bounding box center [547, 82] width 124 height 23
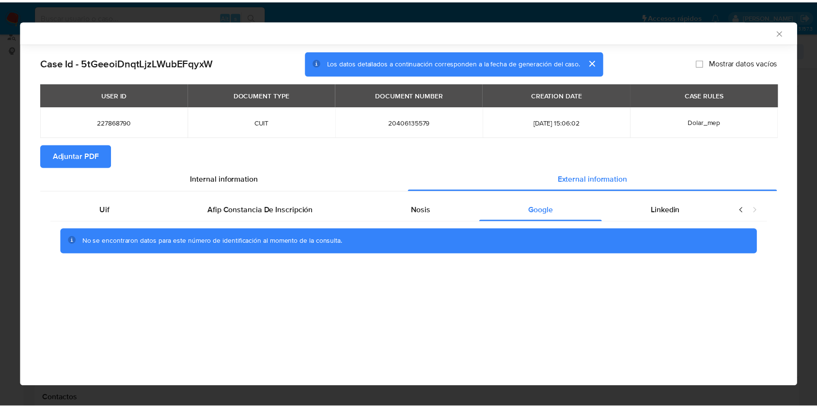
scroll to position [0, 0]
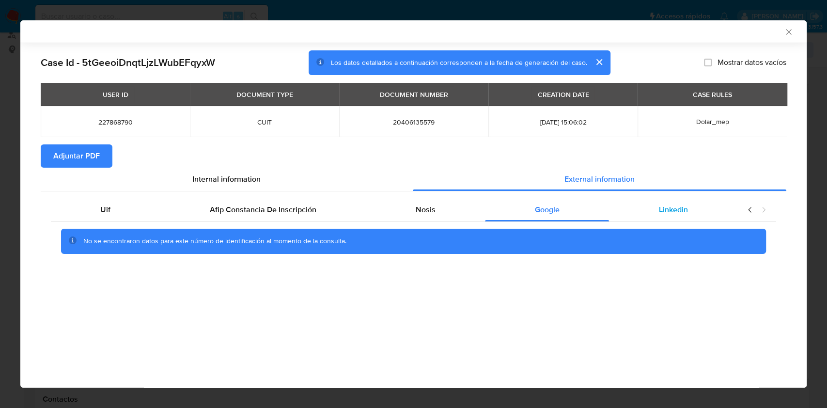
click at [668, 207] on span "Linkedin" at bounding box center [673, 209] width 29 height 11
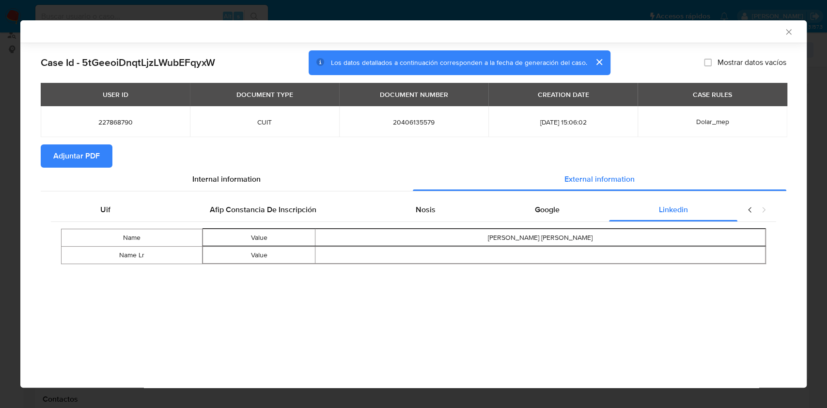
click at [92, 157] on span "Adjuntar PDF" at bounding box center [76, 155] width 47 height 21
click at [786, 30] on icon "Cerrar ventana" at bounding box center [788, 31] width 5 height 5
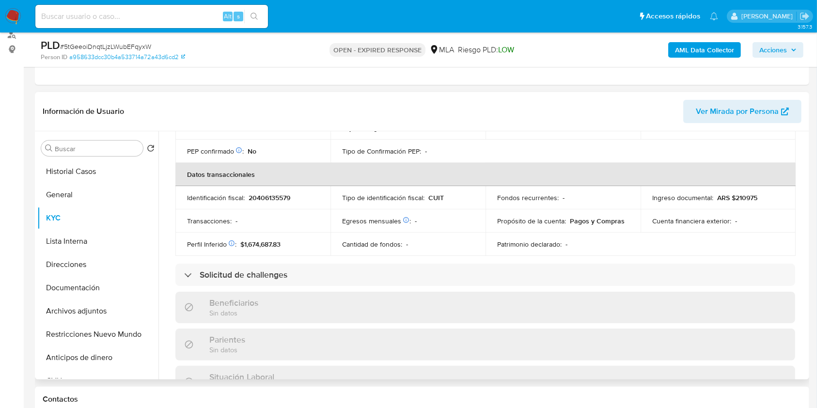
scroll to position [516, 0]
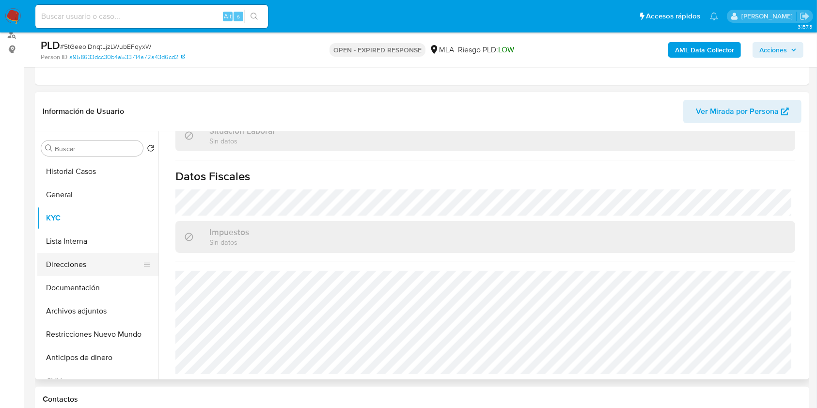
click at [105, 263] on button "Direcciones" at bounding box center [93, 264] width 113 height 23
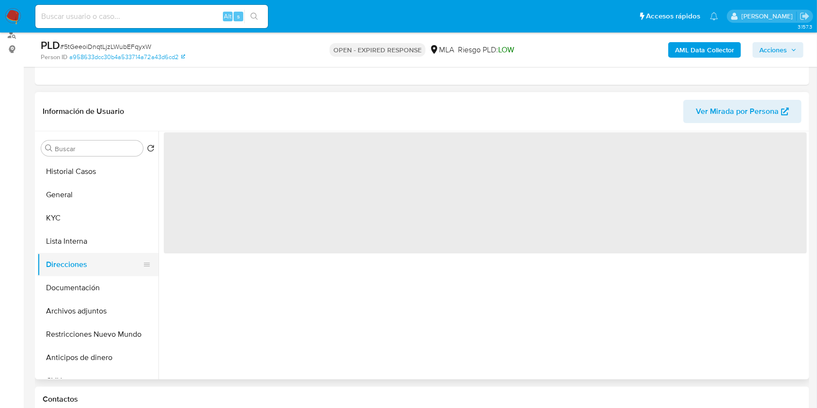
scroll to position [0, 0]
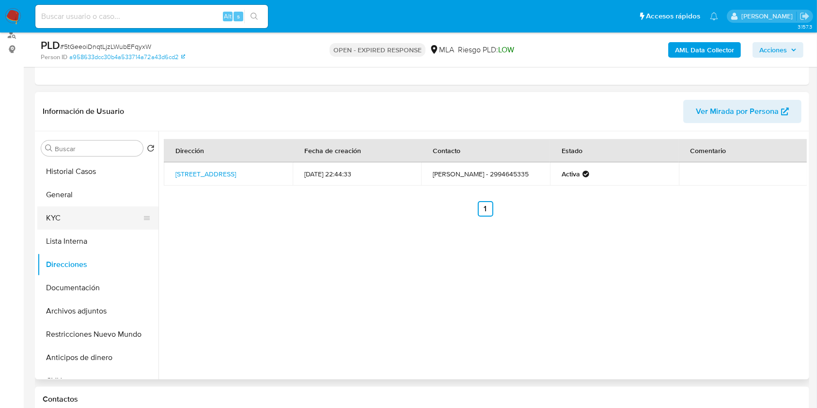
drag, startPoint x: 97, startPoint y: 211, endPoint x: 110, endPoint y: 218, distance: 14.5
click at [97, 212] on button "KYC" at bounding box center [93, 217] width 113 height 23
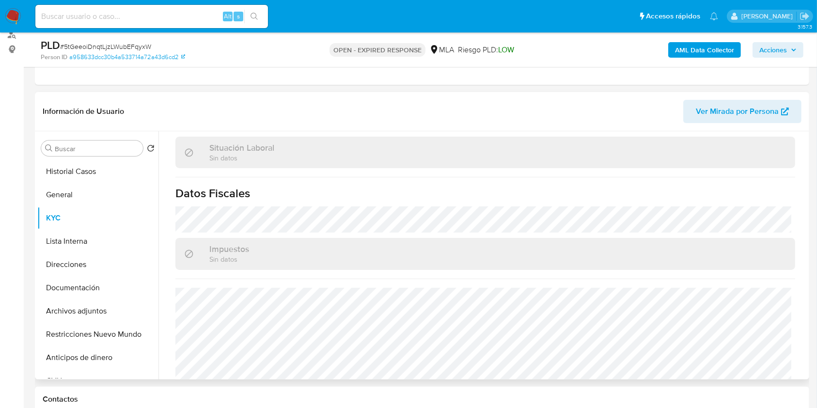
scroll to position [519, 0]
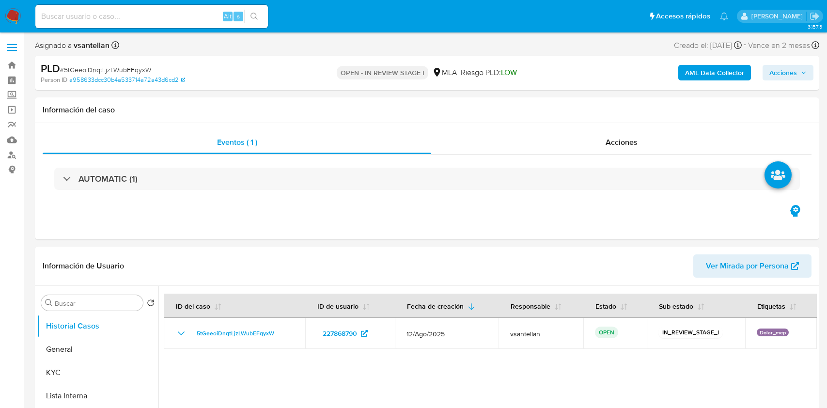
select select "10"
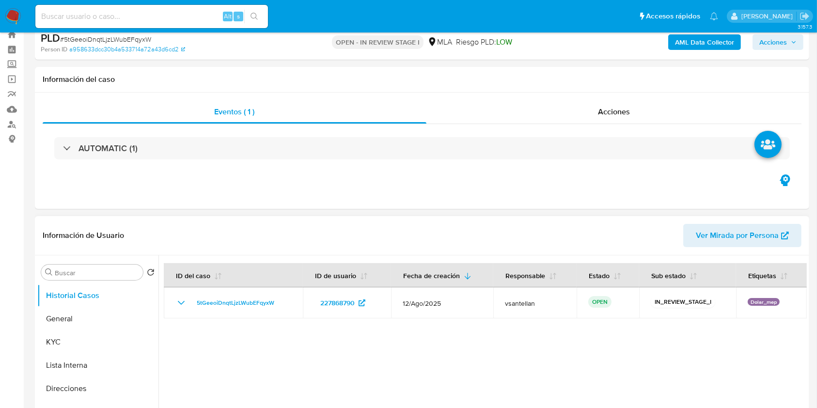
scroll to position [64, 0]
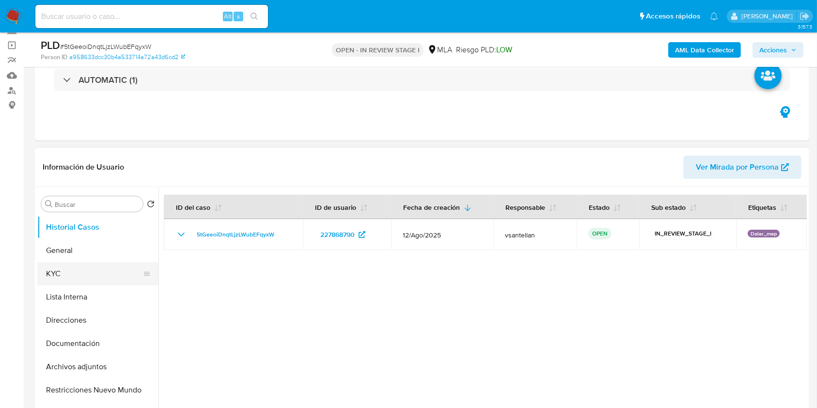
click at [87, 262] on button "KYC" at bounding box center [93, 273] width 113 height 23
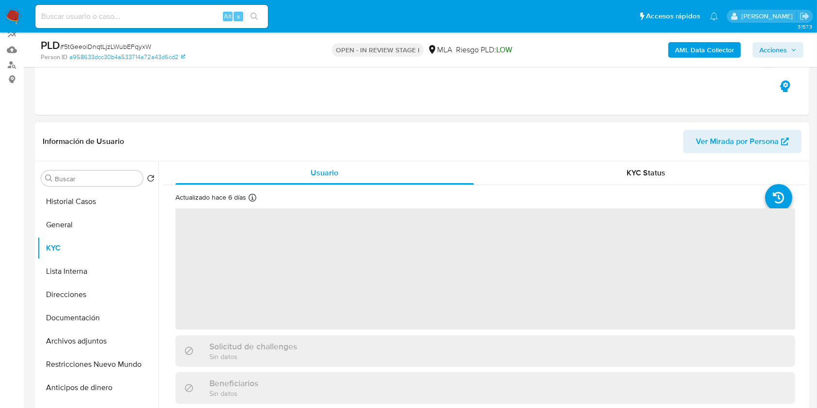
scroll to position [129, 0]
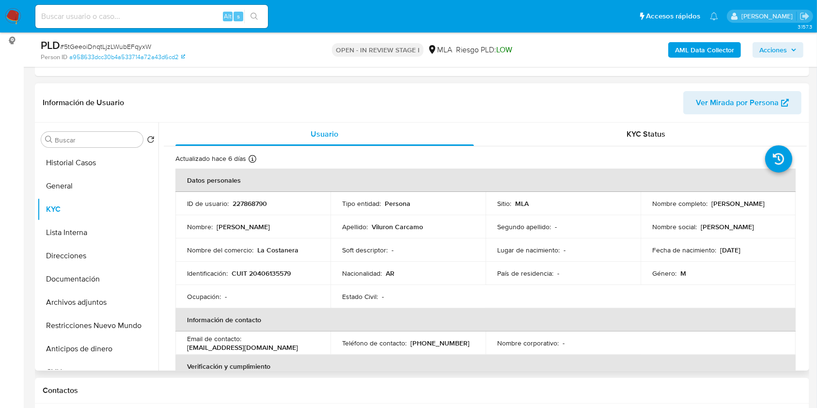
drag, startPoint x: 651, startPoint y: 209, endPoint x: 756, endPoint y: 206, distance: 105.2
click at [756, 206] on div "Nombre completo : [PERSON_NAME]" at bounding box center [718, 203] width 132 height 9
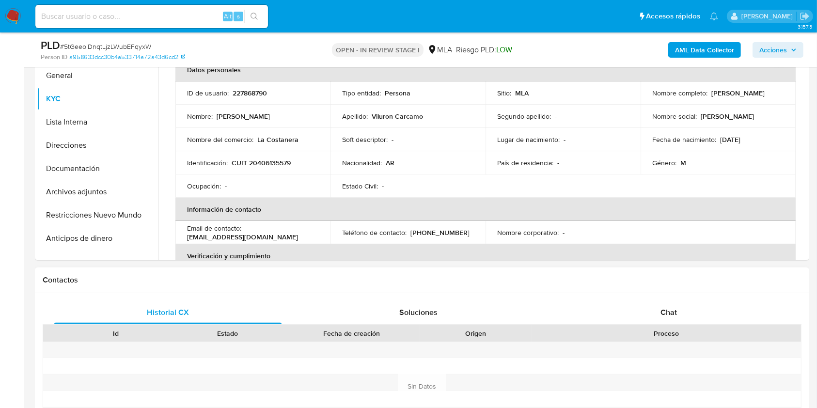
scroll to position [258, 0]
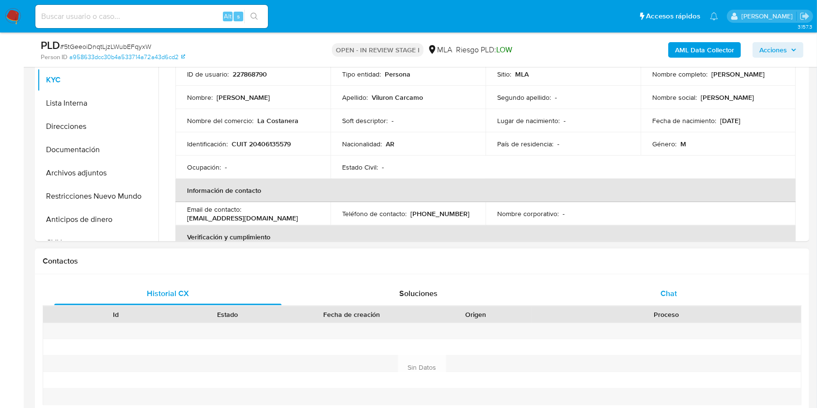
drag, startPoint x: 675, startPoint y: 300, endPoint x: 699, endPoint y: 282, distance: 30.1
click at [675, 300] on div "Chat" at bounding box center [668, 293] width 227 height 23
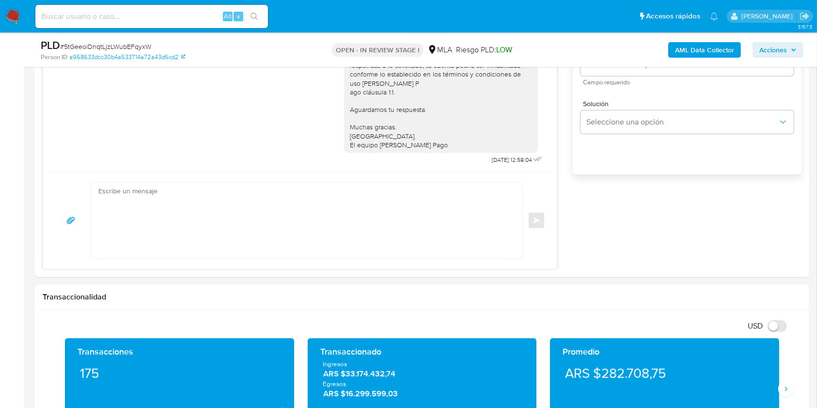
scroll to position [601, 0]
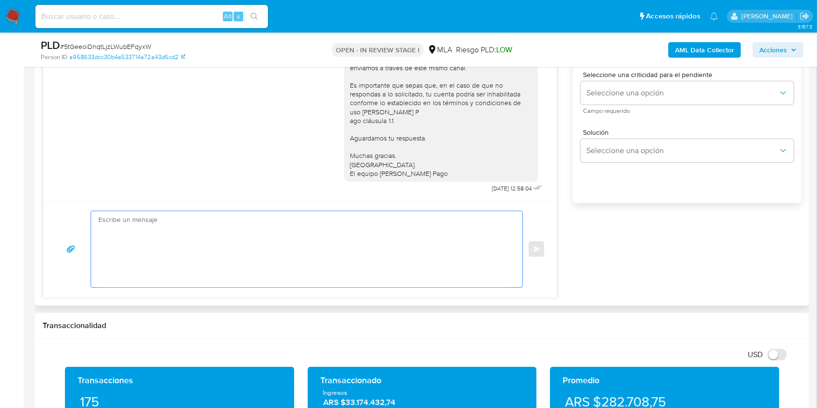
click at [240, 255] on textarea at bounding box center [304, 249] width 412 height 76
paste textarea "Lore Ipsum Dolorsi Ametcon Adipisc, El seddoei te inc utlaboreetd magnaaliqua e…"
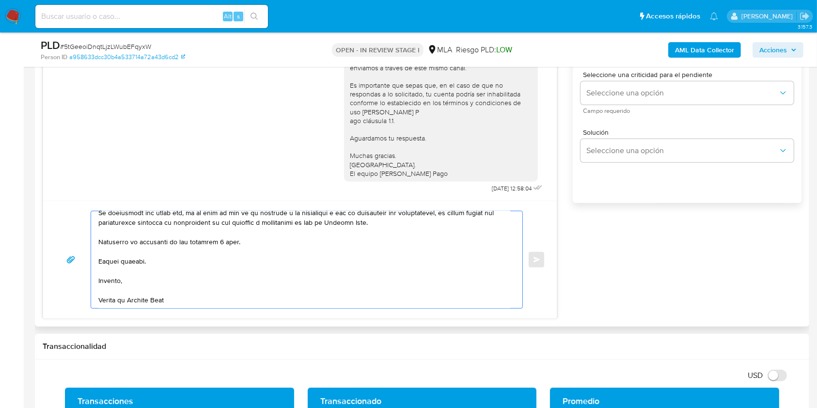
scroll to position [354, 0]
click at [224, 242] on textarea at bounding box center [304, 259] width 412 height 97
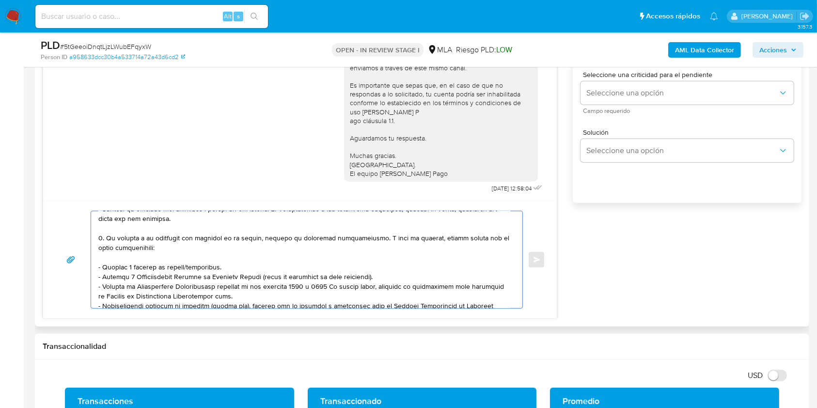
scroll to position [0, 0]
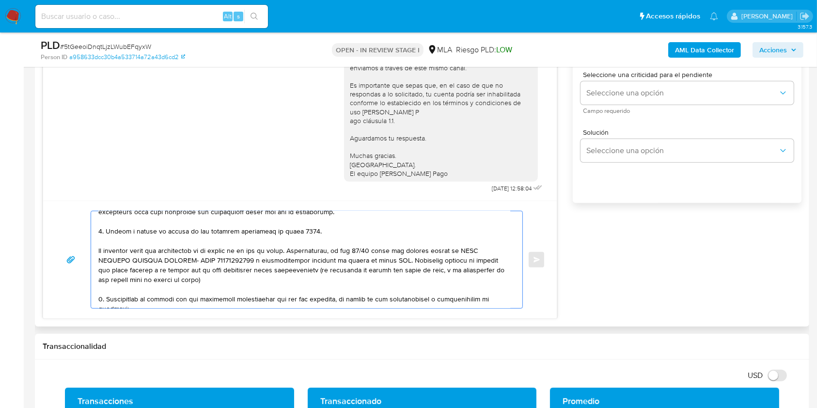
drag, startPoint x: 220, startPoint y: 289, endPoint x: 96, endPoint y: 256, distance: 128.7
click at [96, 256] on div at bounding box center [304, 259] width 426 height 97
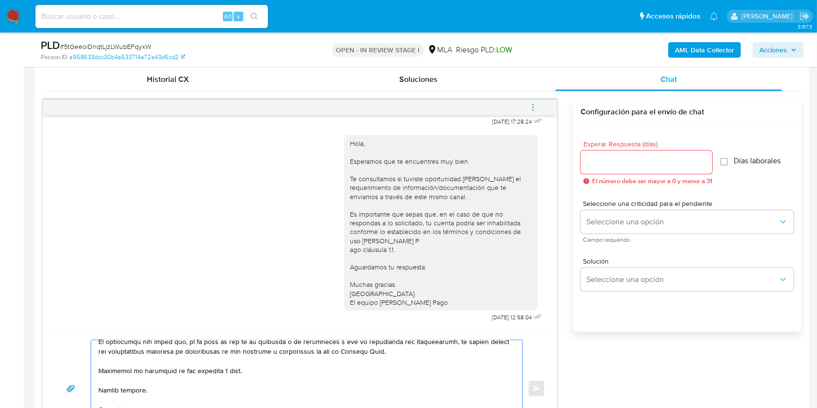
type textarea "Hola Tomas Agustin Viluron Carcamo, En función de las operaciones registradas e…"
click at [605, 159] on input "Esperar Respuesta (días)" at bounding box center [646, 162] width 132 height 13
type input "2"
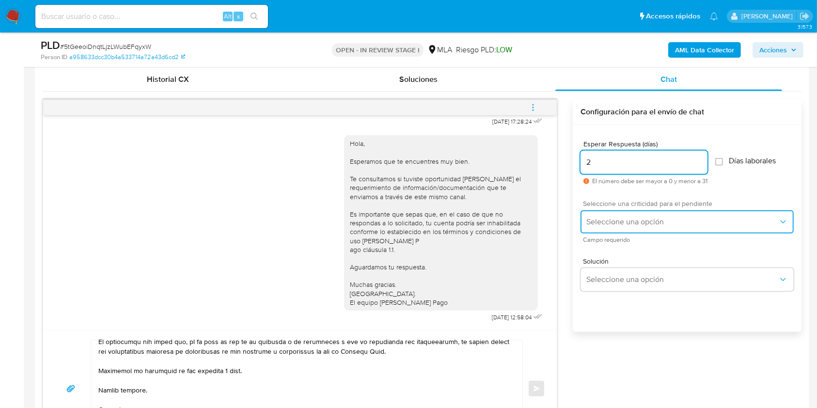
click at [606, 217] on span "Seleccione una opción" at bounding box center [682, 222] width 192 height 10
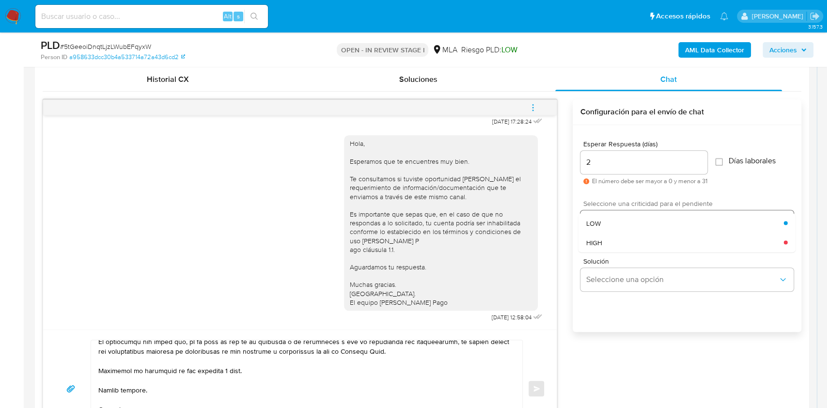
click at [609, 236] on div "HIGH" at bounding box center [685, 242] width 198 height 19
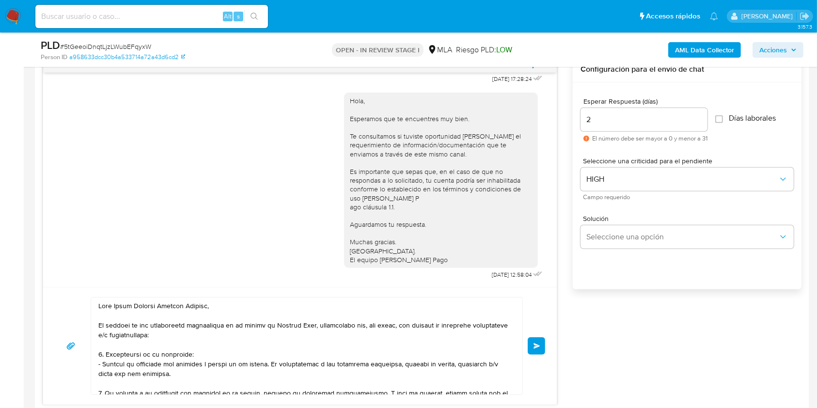
click at [542, 349] on button "Enviar" at bounding box center [536, 345] width 17 height 17
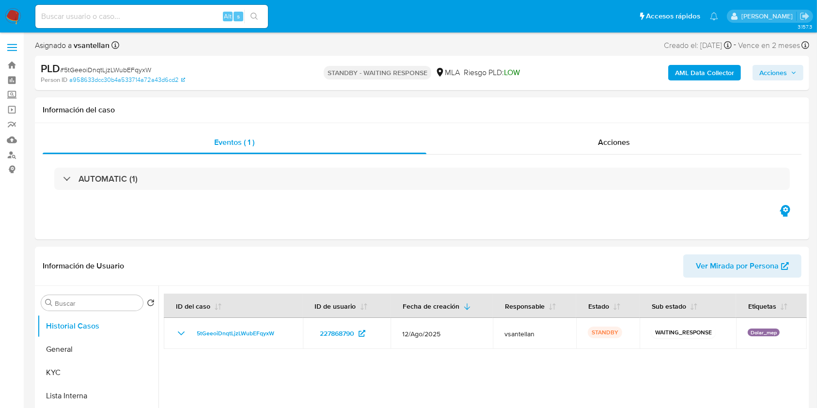
select select "10"
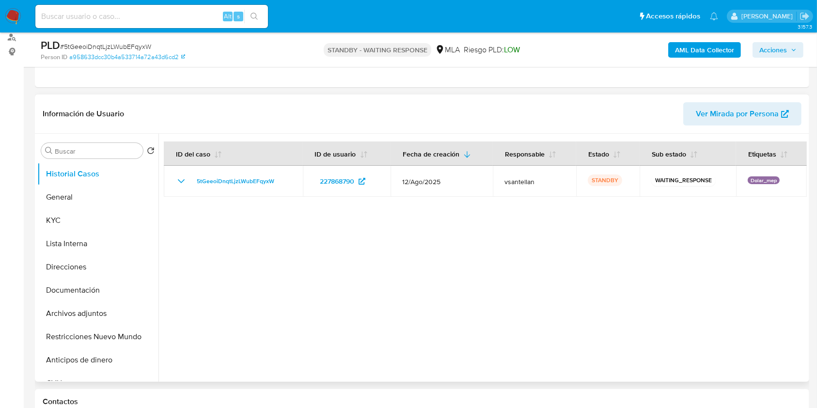
scroll to position [194, 0]
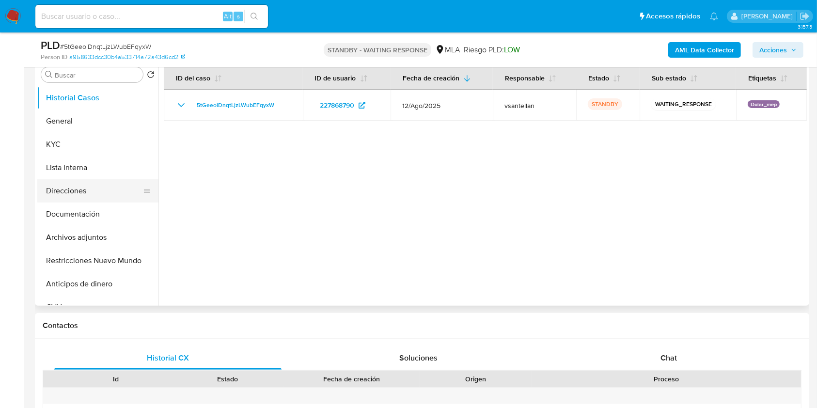
drag, startPoint x: 124, startPoint y: 211, endPoint x: 119, endPoint y: 191, distance: 20.9
click at [124, 212] on button "Documentación" at bounding box center [97, 214] width 121 height 23
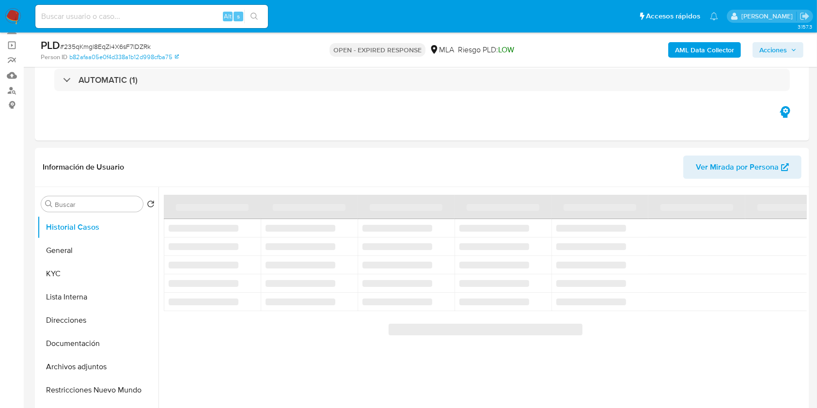
scroll to position [258, 0]
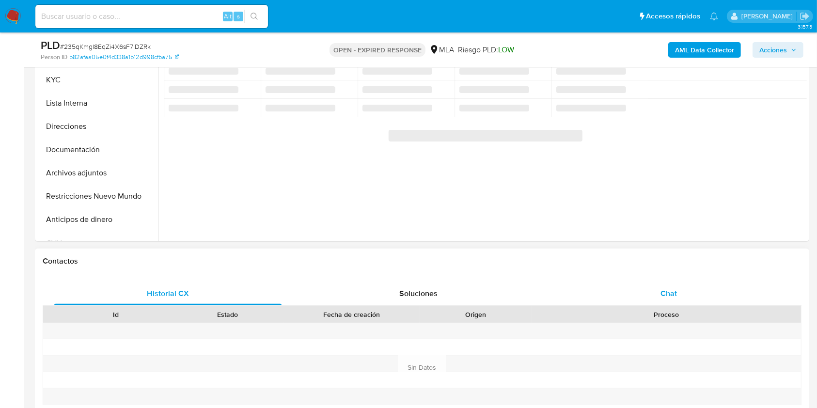
click at [686, 296] on div "Chat" at bounding box center [668, 293] width 227 height 23
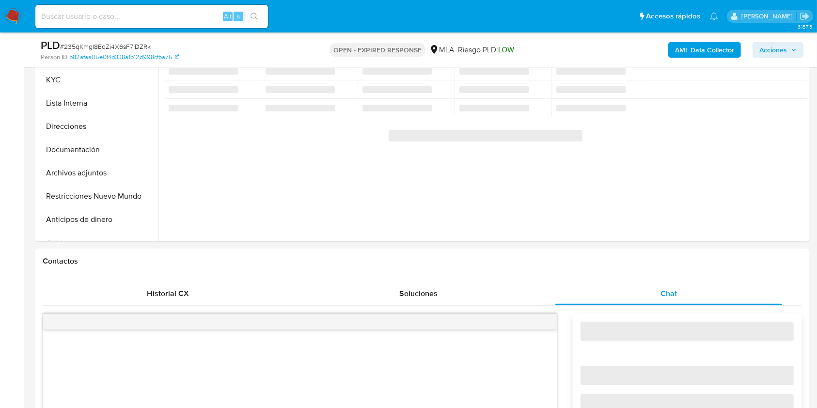
select select "10"
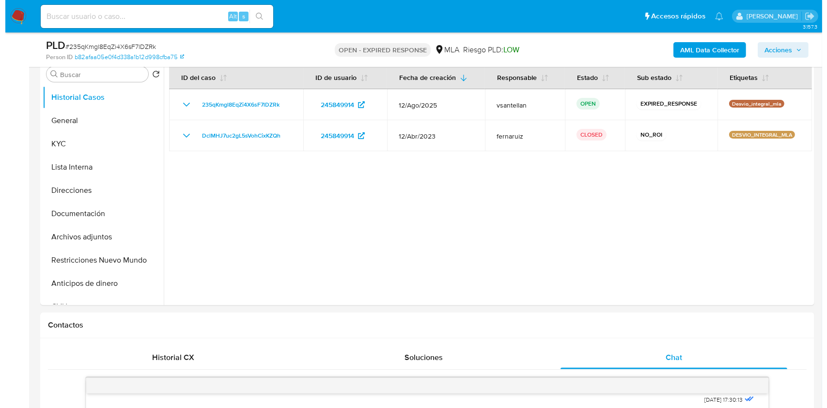
scroll to position [153, 0]
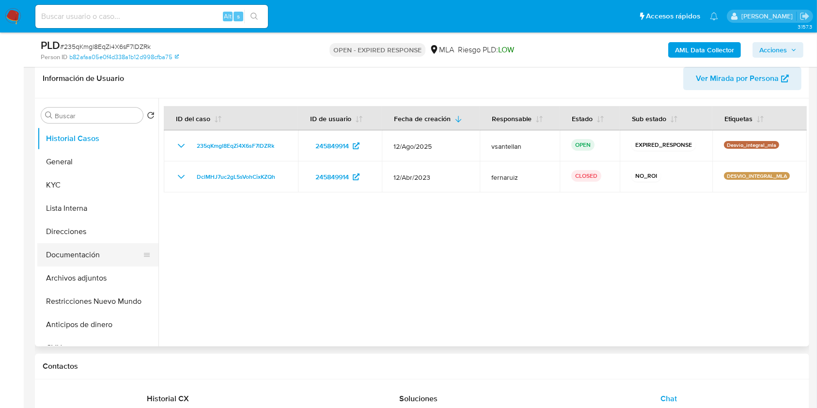
click at [91, 243] on button "Documentación" at bounding box center [93, 254] width 113 height 23
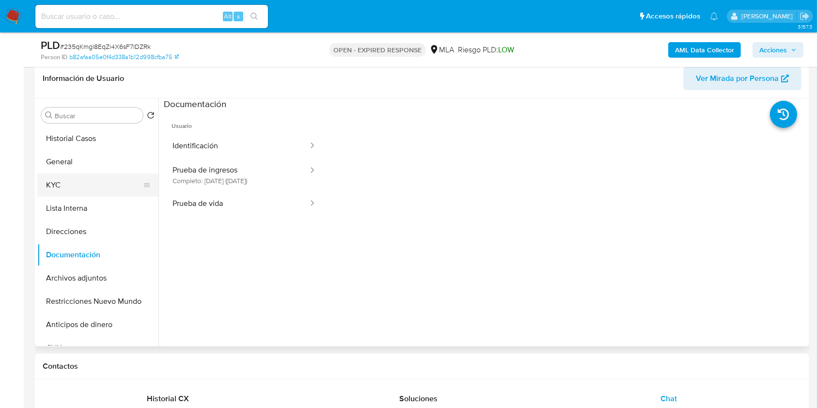
click at [80, 186] on button "KYC" at bounding box center [93, 184] width 113 height 23
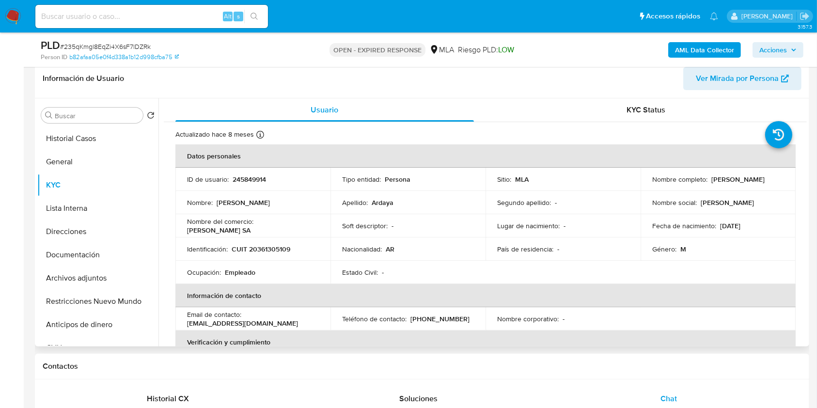
click at [278, 249] on p "CUIT 20361305109" at bounding box center [261, 249] width 59 height 9
copy p "20361305109"
click at [286, 263] on td "Ocupación : Empleado" at bounding box center [252, 272] width 155 height 23
click at [274, 246] on p "CUIT 20361305109" at bounding box center [261, 249] width 59 height 9
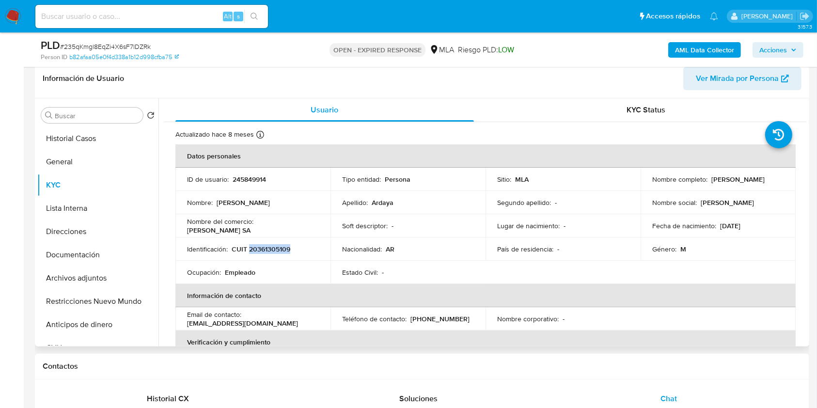
click at [274, 246] on p "CUIT 20361305109" at bounding box center [261, 249] width 59 height 9
copy p "20361305109"
click at [676, 44] on b "AML Data Collector" at bounding box center [704, 50] width 59 height 16
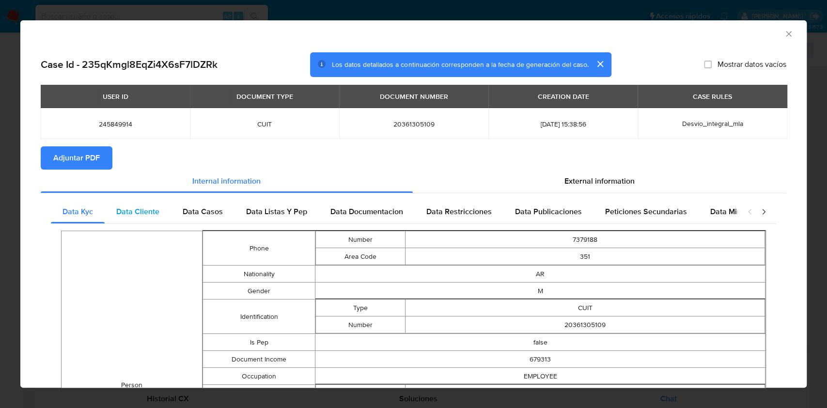
drag, startPoint x: 142, startPoint y: 205, endPoint x: 151, endPoint y: 212, distance: 11.2
click at [142, 206] on div "Data Cliente" at bounding box center [138, 211] width 66 height 23
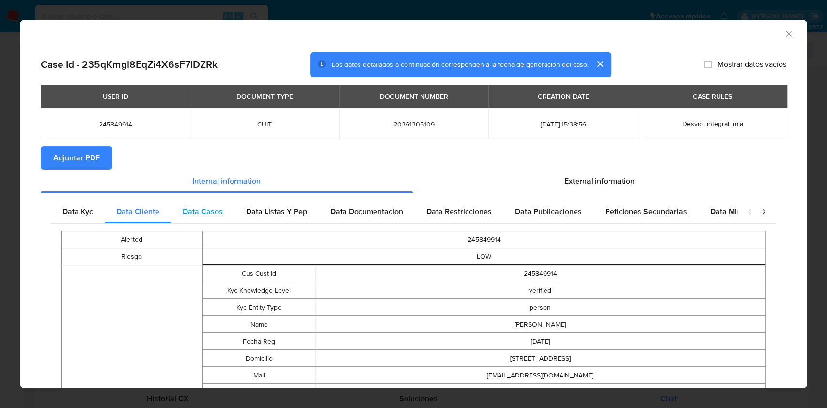
click at [209, 213] on span "Data Casos" at bounding box center [203, 211] width 40 height 11
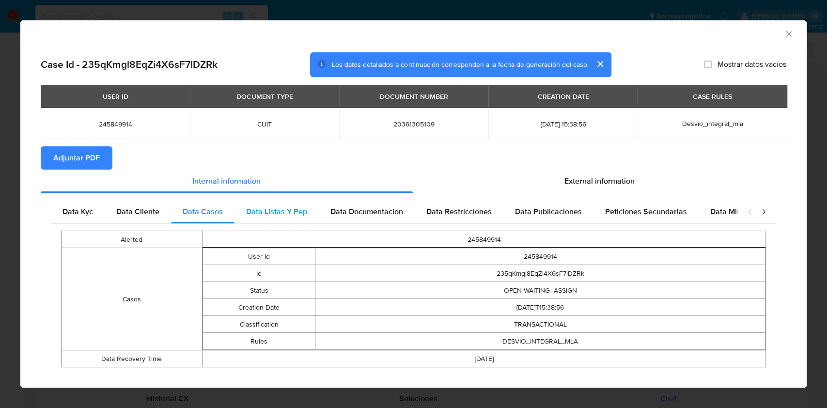
click at [278, 207] on span "Data Listas Y Pep" at bounding box center [276, 211] width 61 height 11
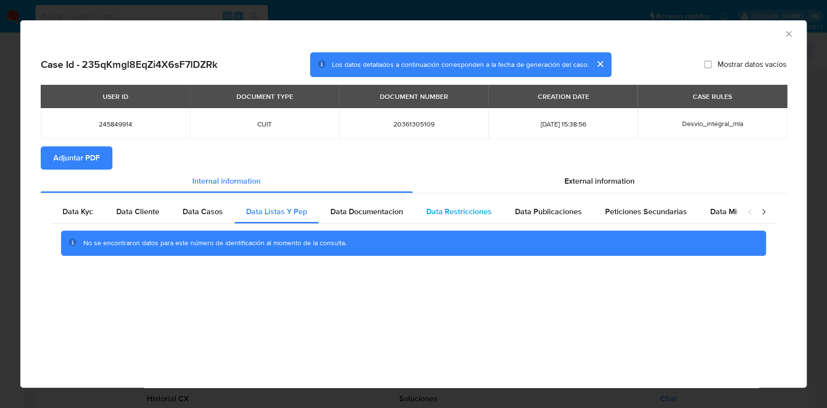
drag, startPoint x: 355, startPoint y: 207, endPoint x: 476, endPoint y: 223, distance: 121.7
click at [356, 207] on span "Data Documentacion" at bounding box center [366, 211] width 73 height 11
click at [476, 223] on div "Data Restricciones" at bounding box center [459, 211] width 89 height 23
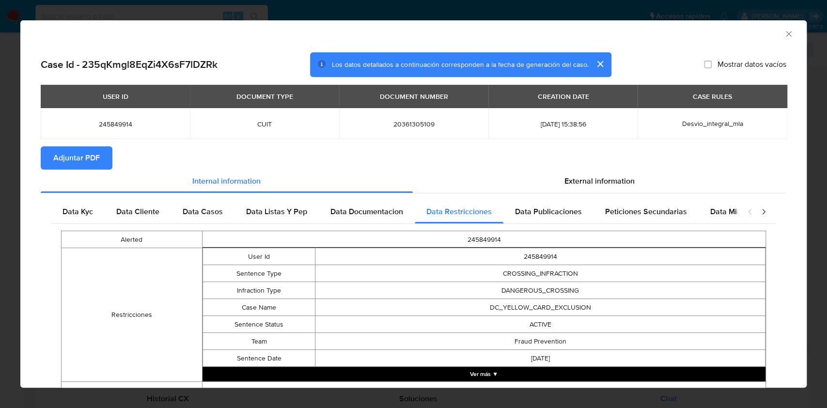
drag, startPoint x: 559, startPoint y: 215, endPoint x: 689, endPoint y: 228, distance: 131.4
click at [564, 215] on span "Data Publicaciones" at bounding box center [548, 211] width 67 height 11
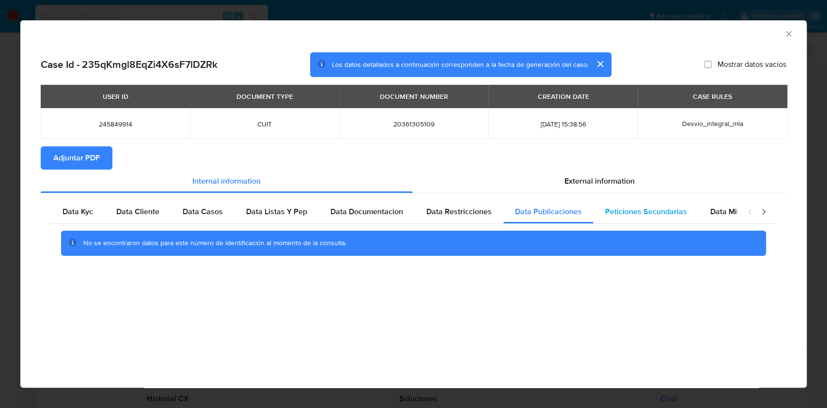
click at [627, 206] on div "Peticiones Secundarias" at bounding box center [645, 211] width 105 height 23
click at [712, 211] on span "Data Minoridad" at bounding box center [736, 211] width 53 height 11
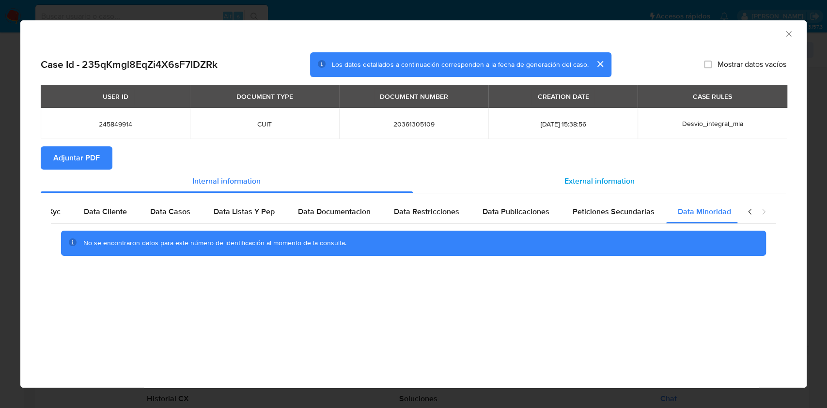
click at [635, 187] on div "External information" at bounding box center [600, 181] width 374 height 23
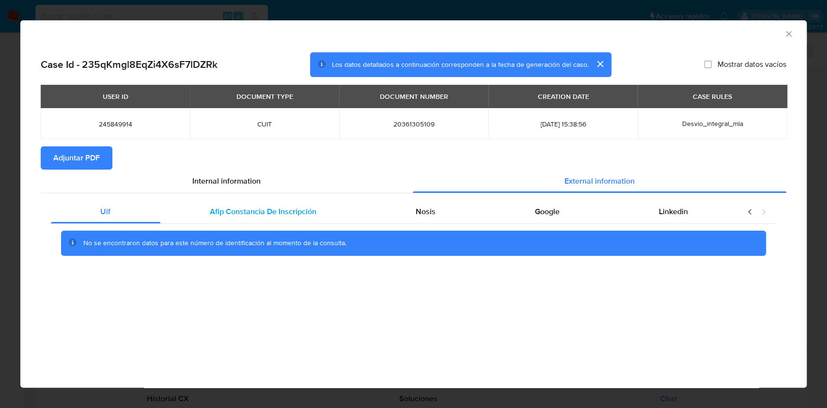
click at [283, 212] on span "Afip Constancia De Inscripción" at bounding box center [263, 211] width 107 height 11
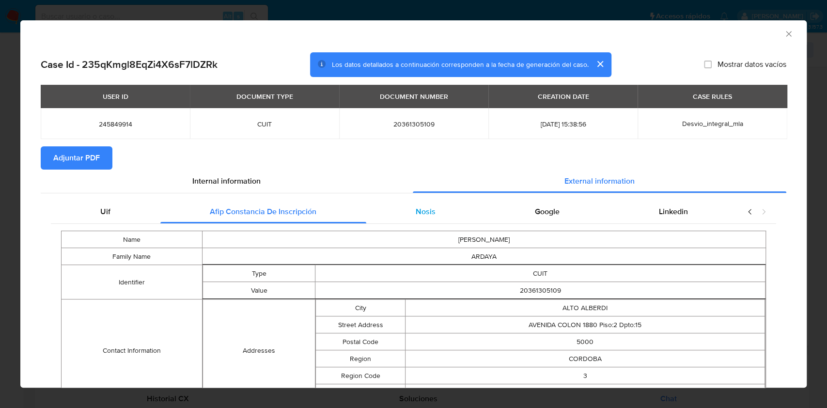
click at [439, 216] on div "Nosis" at bounding box center [425, 211] width 119 height 23
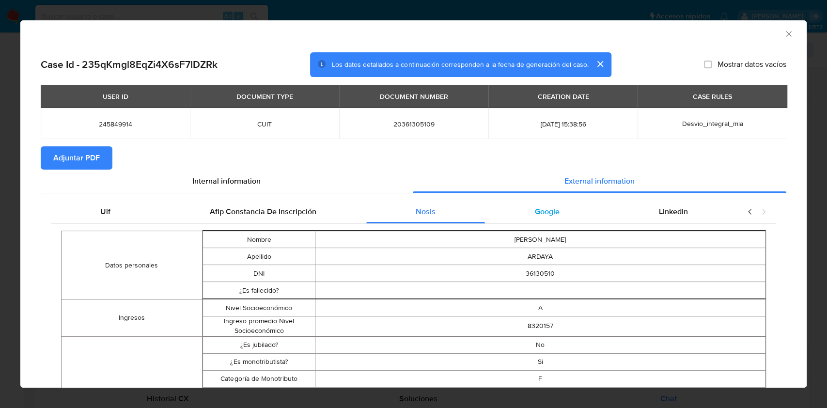
click at [549, 223] on div "Google" at bounding box center [547, 211] width 124 height 23
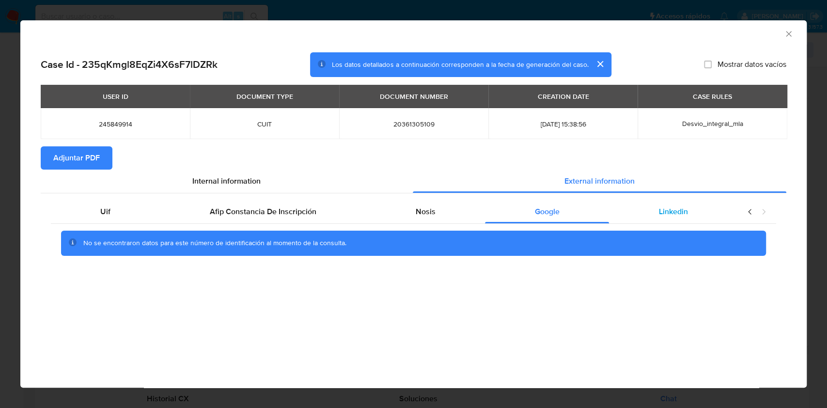
click at [636, 221] on div "Linkedin" at bounding box center [673, 211] width 128 height 23
click at [105, 157] on button "Adjuntar PDF" at bounding box center [77, 157] width 72 height 23
click at [791, 35] on icon "Cerrar ventana" at bounding box center [789, 34] width 10 height 10
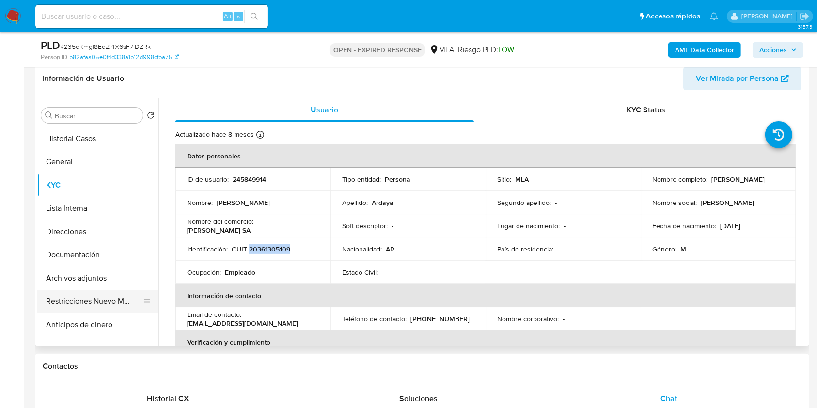
click at [92, 300] on button "Restricciones Nuevo Mundo" at bounding box center [93, 301] width 113 height 23
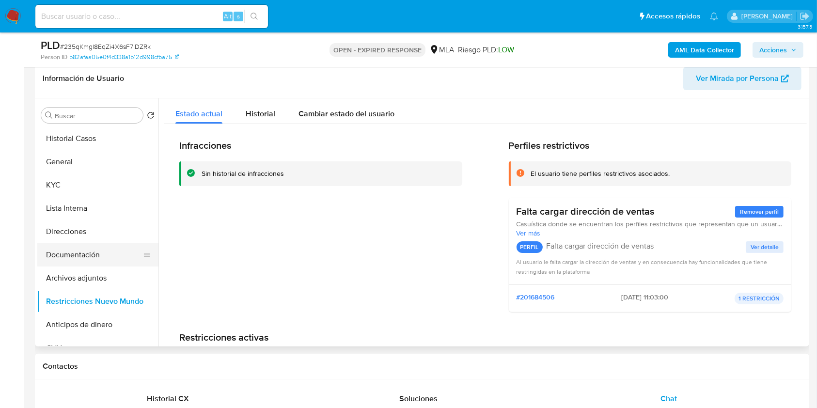
click at [101, 251] on button "Documentación" at bounding box center [93, 254] width 113 height 23
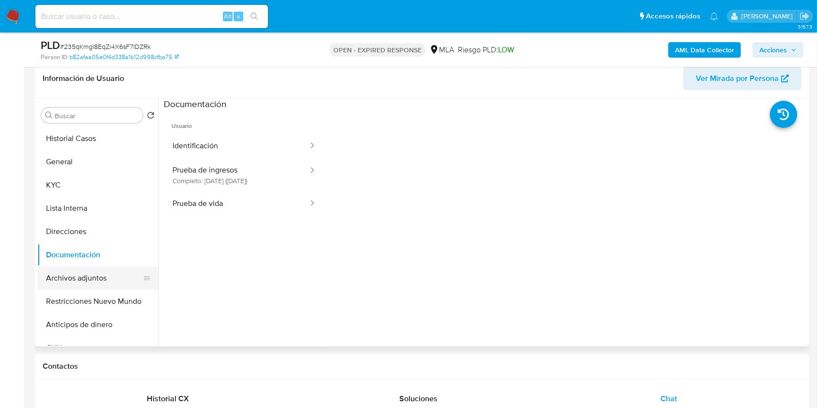
click at [105, 278] on button "Archivos adjuntos" at bounding box center [93, 277] width 113 height 23
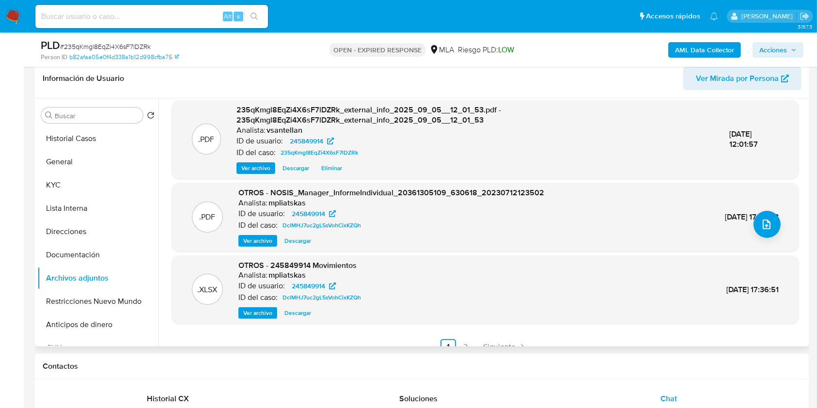
scroll to position [102, 0]
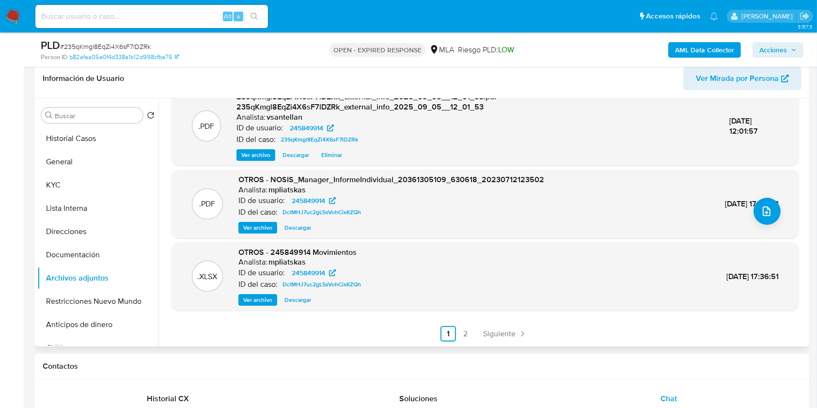
click at [486, 336] on span "Siguiente" at bounding box center [499, 334] width 32 height 8
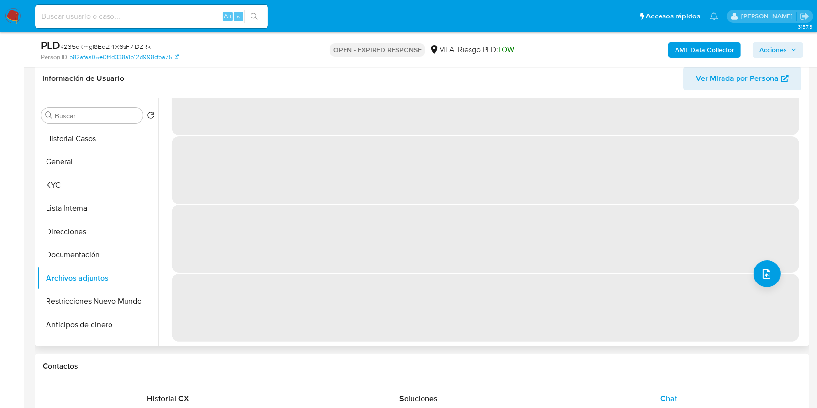
scroll to position [0, 0]
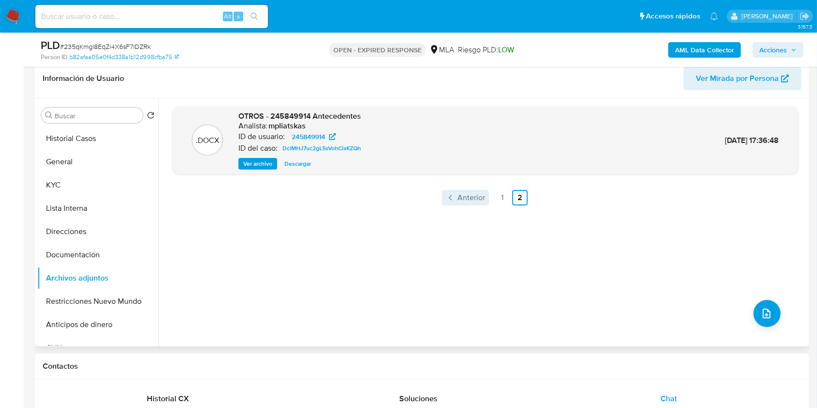
click at [461, 196] on span "Anterior" at bounding box center [471, 198] width 28 height 8
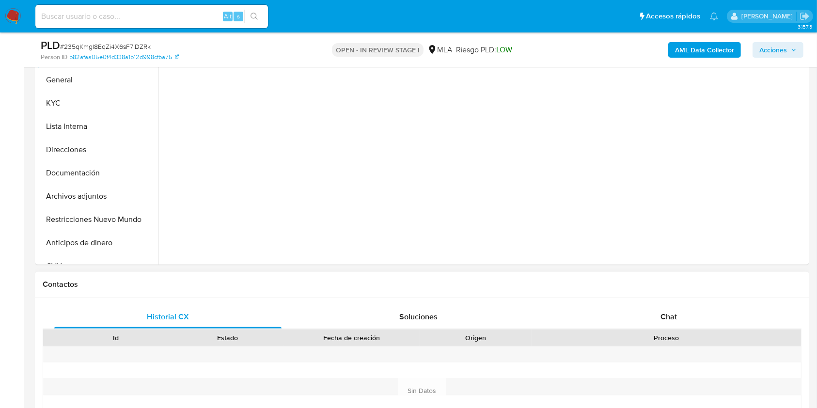
scroll to position [323, 0]
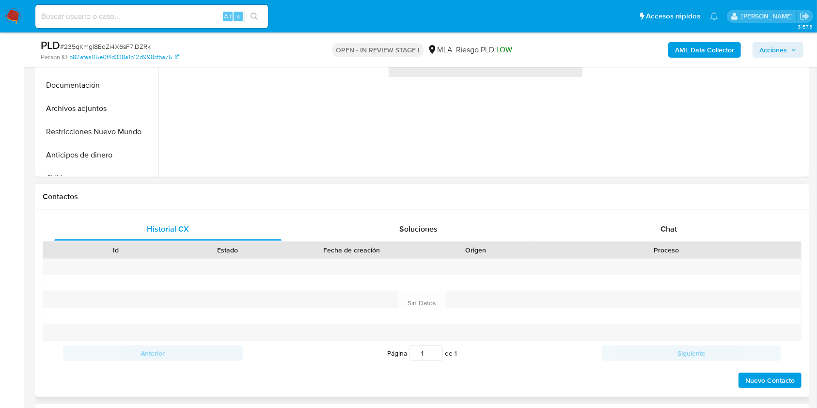
click at [685, 241] on div "Id Estado Fecha de creación Origen Proceso" at bounding box center [422, 249] width 759 height 17
click at [689, 232] on div "Chat" at bounding box center [668, 229] width 227 height 23
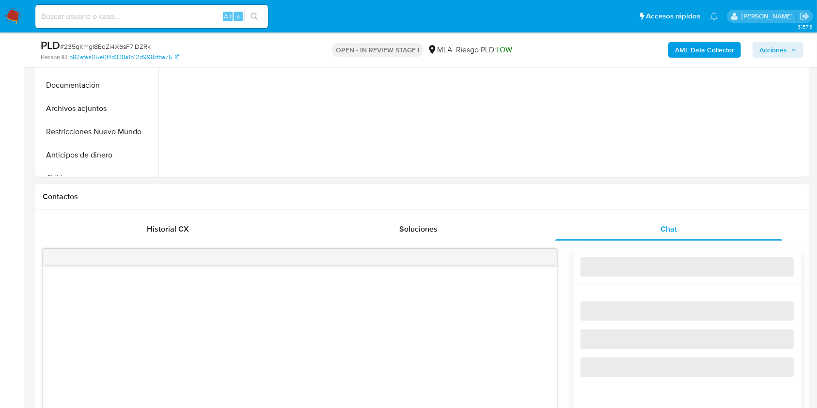
select select "10"
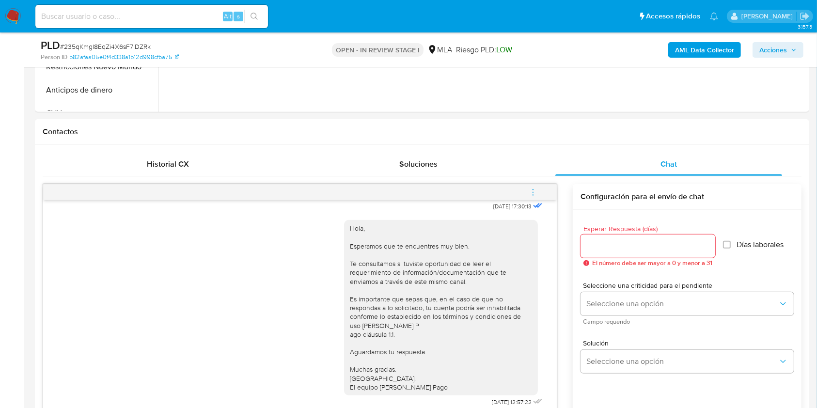
scroll to position [392, 0]
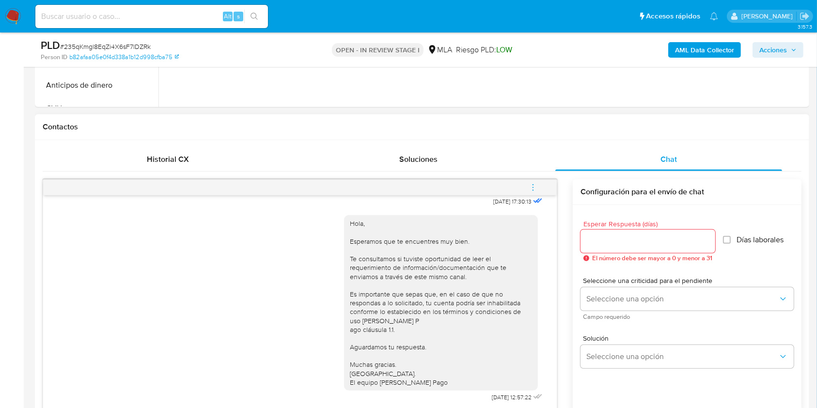
click at [530, 185] on icon "menu-action" at bounding box center [533, 187] width 9 height 9
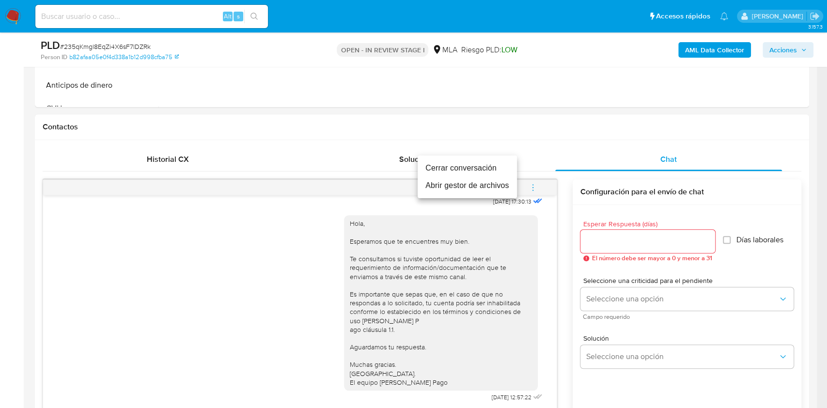
click at [504, 166] on li "Cerrar conversación" at bounding box center [467, 167] width 99 height 17
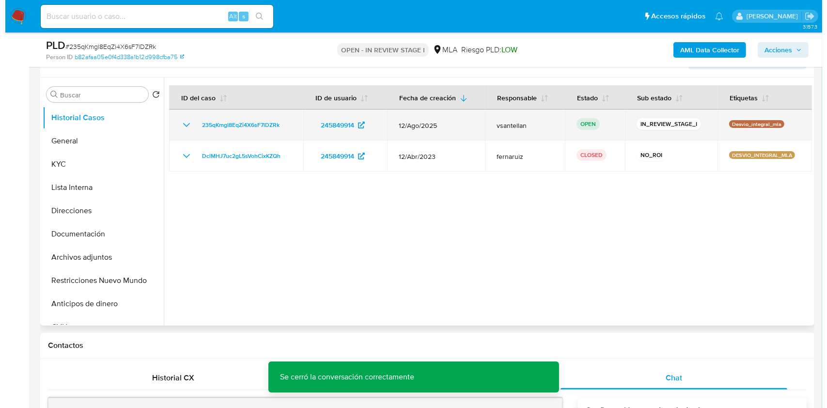
scroll to position [169, 0]
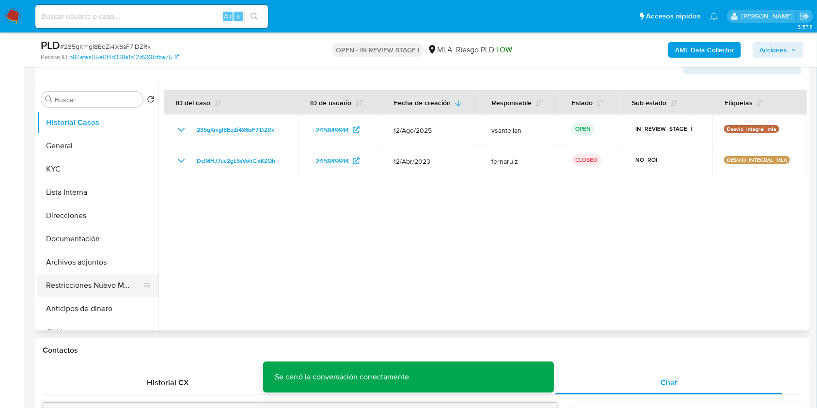
drag, startPoint x: 105, startPoint y: 286, endPoint x: 99, endPoint y: 274, distance: 13.9
click at [105, 287] on button "Restricciones Nuevo Mundo" at bounding box center [93, 285] width 113 height 23
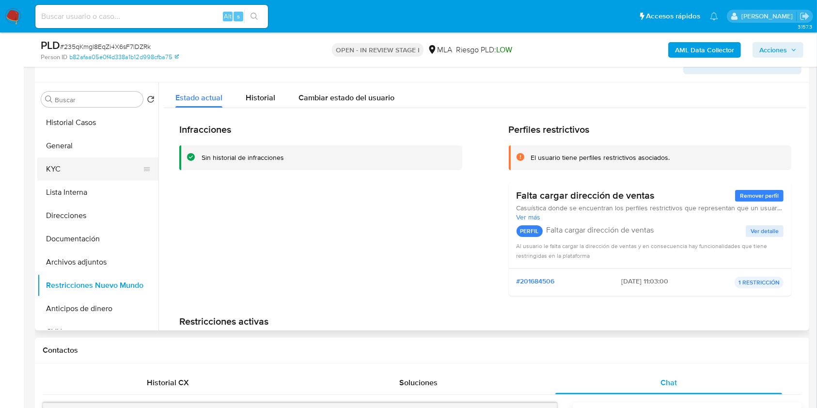
click at [74, 172] on button "KYC" at bounding box center [93, 168] width 113 height 23
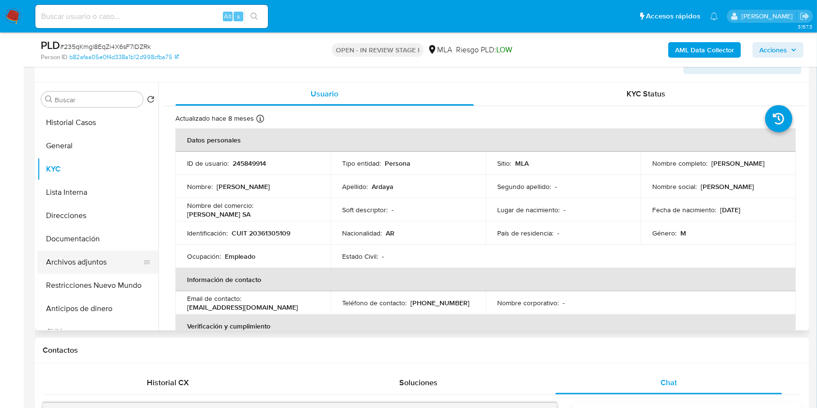
click at [110, 270] on button "Archivos adjuntos" at bounding box center [93, 261] width 113 height 23
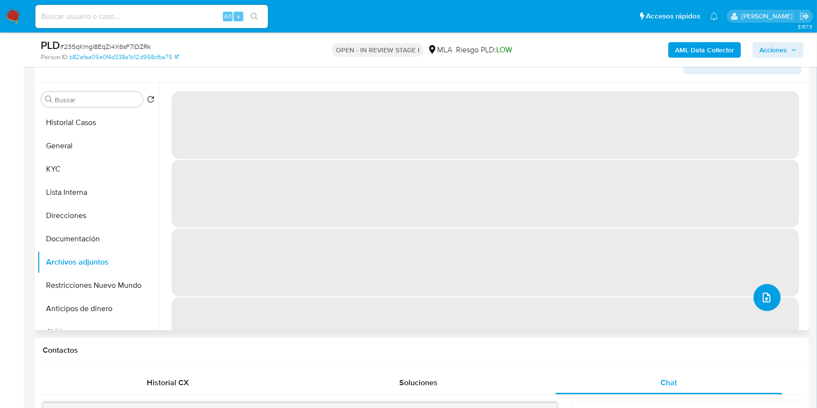
click at [766, 299] on icon "upload-file" at bounding box center [767, 298] width 12 height 12
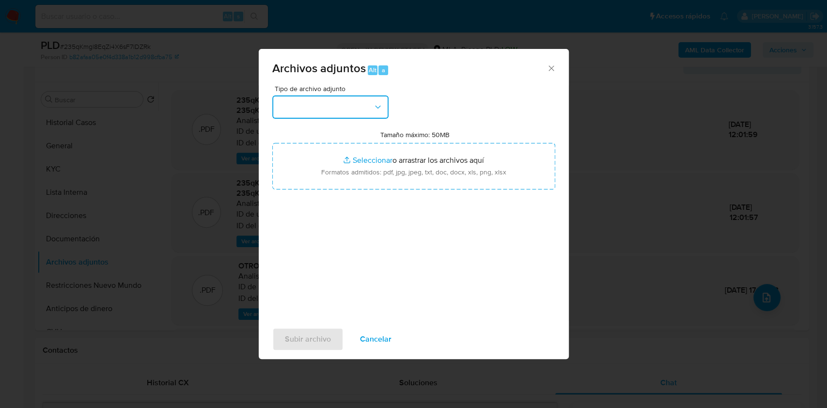
click at [335, 116] on button "button" at bounding box center [330, 106] width 116 height 23
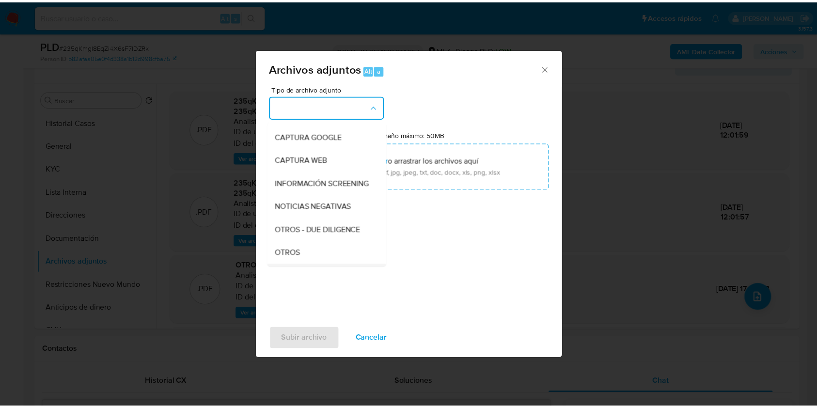
scroll to position [129, 0]
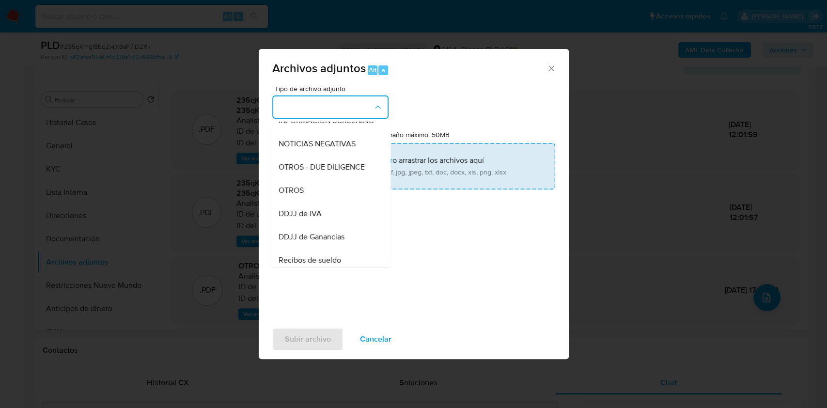
drag, startPoint x: 325, startPoint y: 203, endPoint x: 333, endPoint y: 178, distance: 26.0
click at [324, 202] on div "OTROS" at bounding box center [327, 190] width 99 height 23
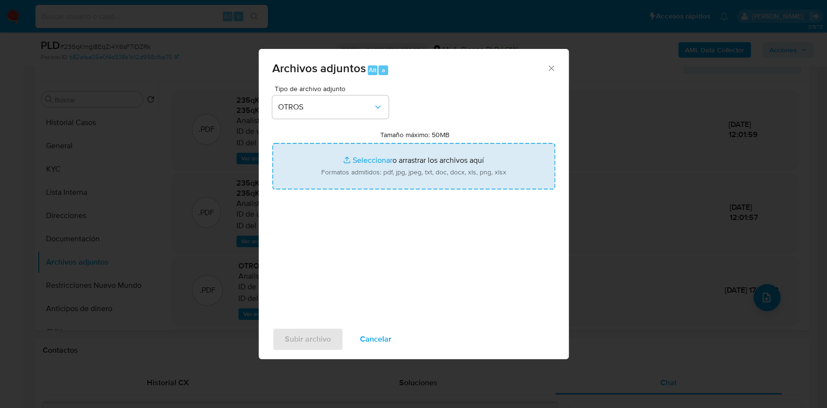
click at [335, 171] on input "Tamaño máximo: 50MB Seleccionar archivos" at bounding box center [413, 166] width 283 height 47
type input "C:\fakepath\Caselog-245849914- NO ROI.docx"
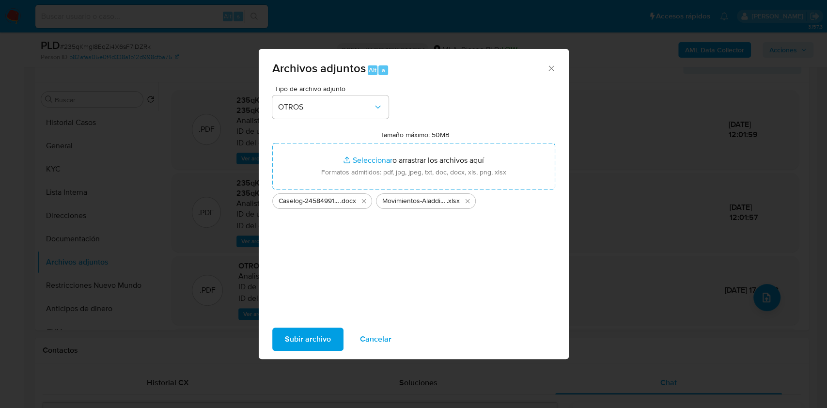
click at [312, 342] on span "Subir archivo" at bounding box center [308, 338] width 46 height 21
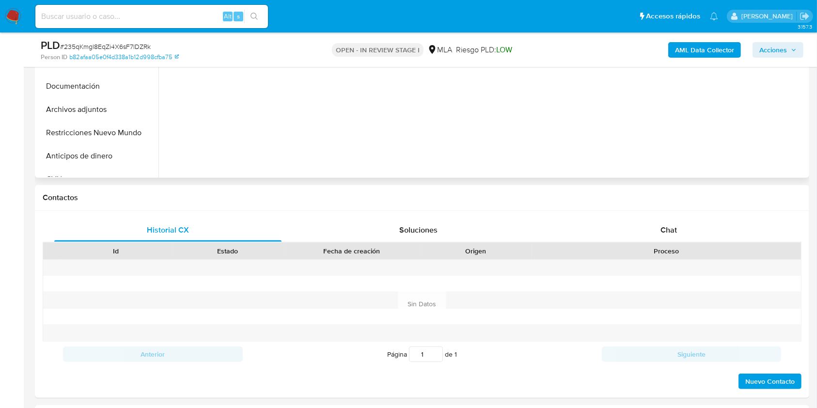
scroll to position [324, 0]
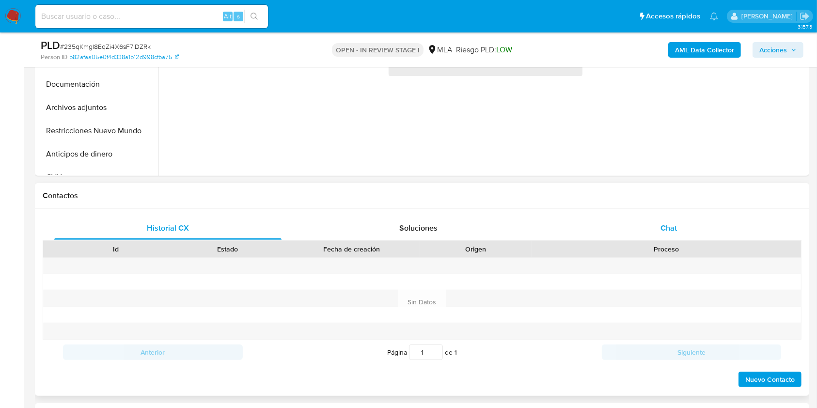
click at [688, 239] on div "Chat" at bounding box center [668, 228] width 227 height 23
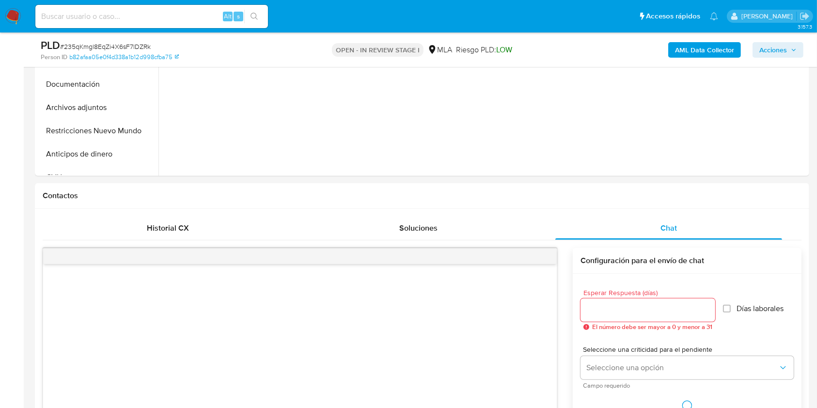
select select "10"
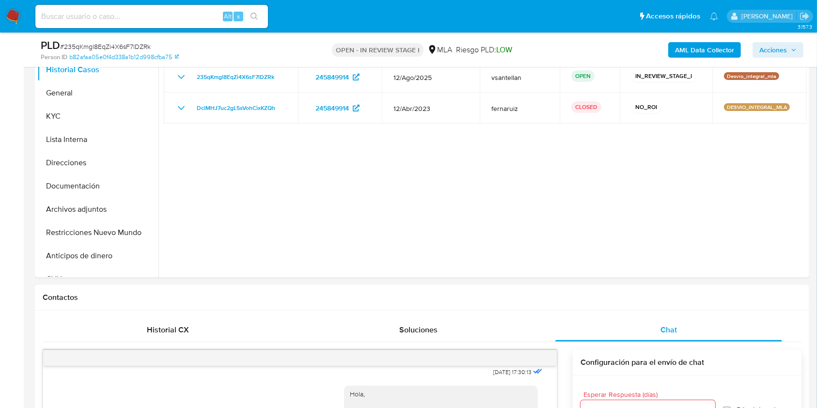
scroll to position [185, 0]
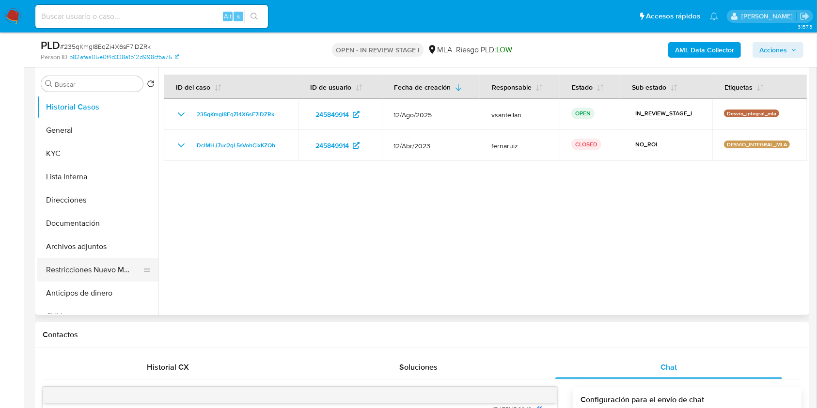
click at [93, 277] on button "Restricciones Nuevo Mundo" at bounding box center [93, 269] width 113 height 23
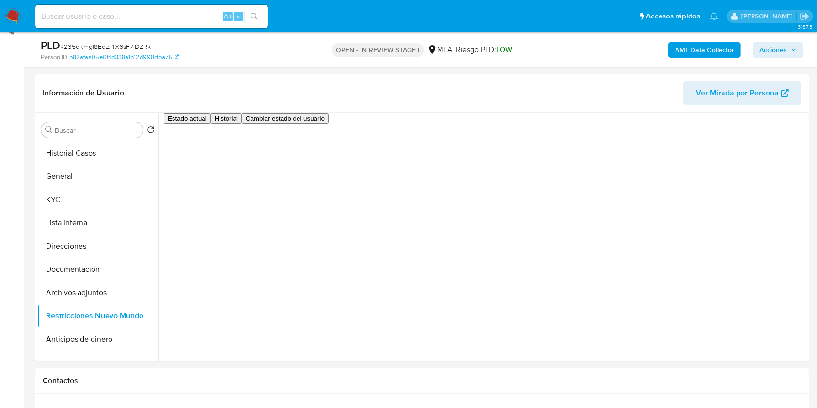
scroll to position [136, 0]
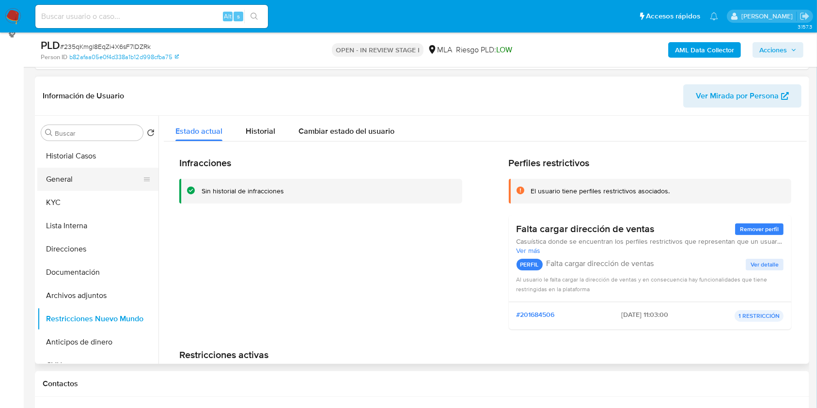
click at [85, 181] on button "General" at bounding box center [93, 179] width 113 height 23
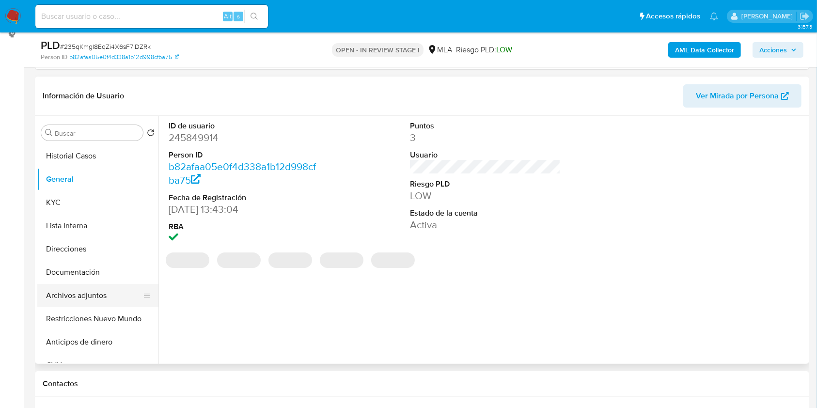
click at [94, 296] on button "Archivos adjuntos" at bounding box center [93, 295] width 113 height 23
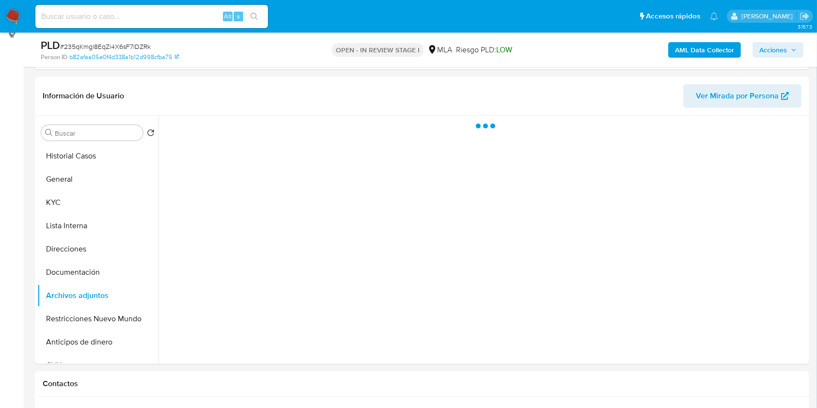
drag, startPoint x: 782, startPoint y: 50, endPoint x: 732, endPoint y: 57, distance: 50.9
click at [782, 49] on span "Acciones" at bounding box center [773, 50] width 28 height 16
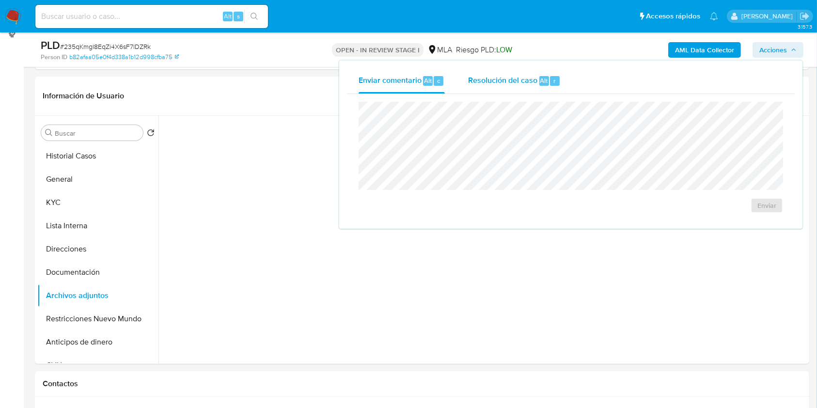
click at [540, 77] on span "Alt" at bounding box center [544, 80] width 8 height 9
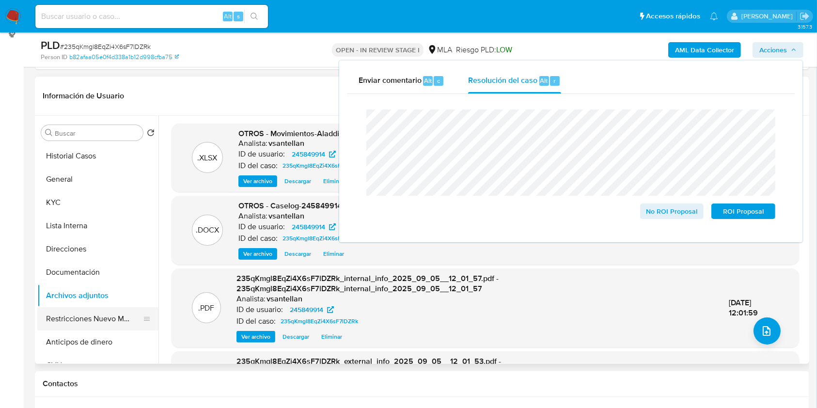
click at [100, 315] on button "Restricciones Nuevo Mundo" at bounding box center [93, 318] width 113 height 23
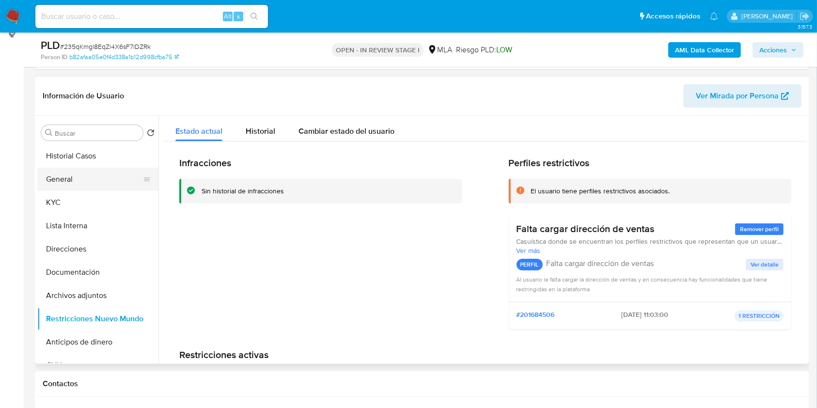
click at [82, 173] on button "General" at bounding box center [93, 179] width 113 height 23
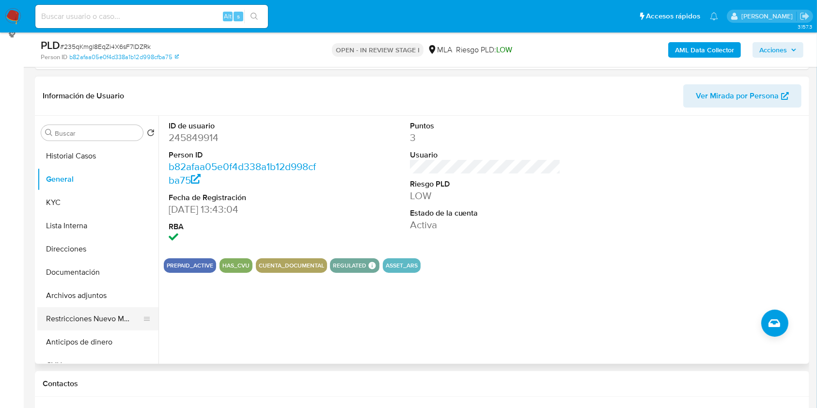
click at [97, 316] on button "Restricciones Nuevo Mundo" at bounding box center [93, 318] width 113 height 23
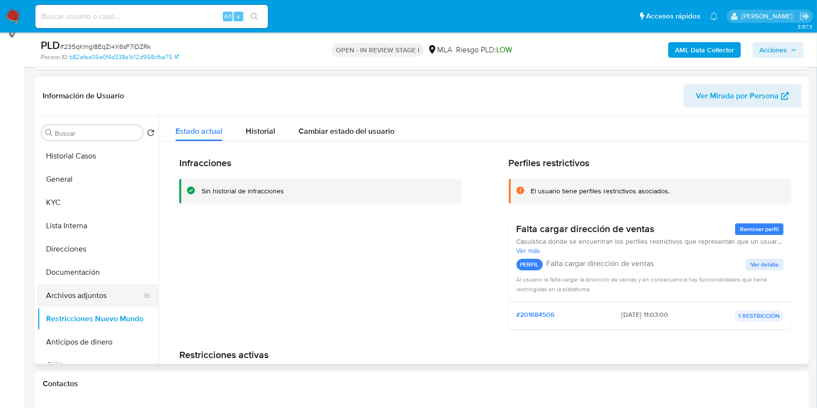
click at [97, 293] on button "Archivos adjuntos" at bounding box center [93, 295] width 113 height 23
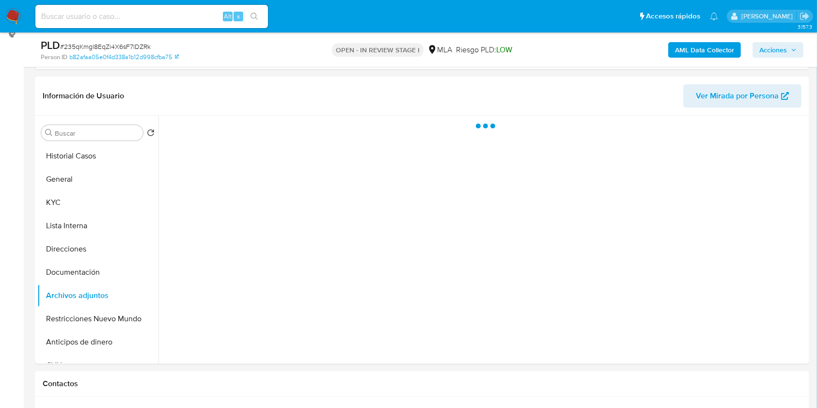
drag, startPoint x: 778, startPoint y: 43, endPoint x: 798, endPoint y: 56, distance: 24.3
click at [778, 45] on span "Acciones" at bounding box center [773, 50] width 28 height 16
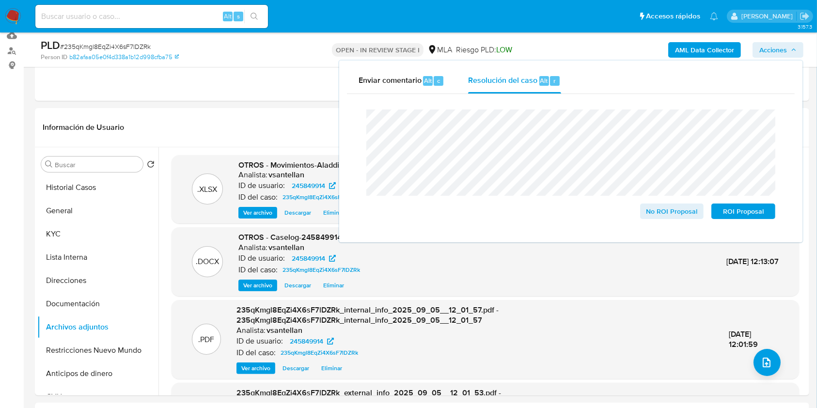
scroll to position [83, 0]
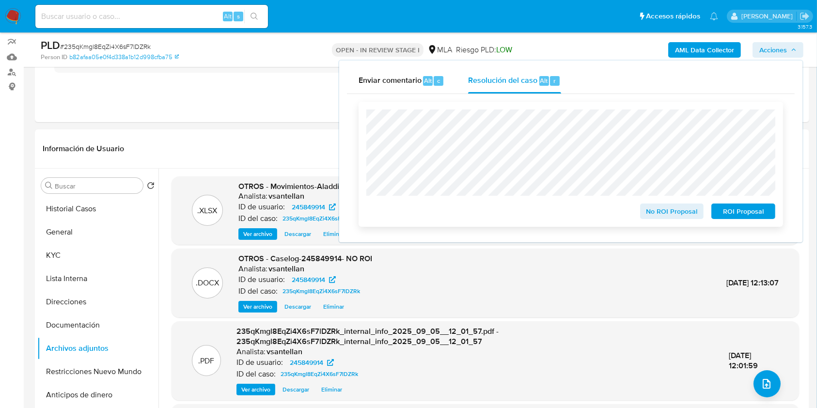
click at [661, 212] on span "No ROI Proposal" at bounding box center [672, 211] width 50 height 14
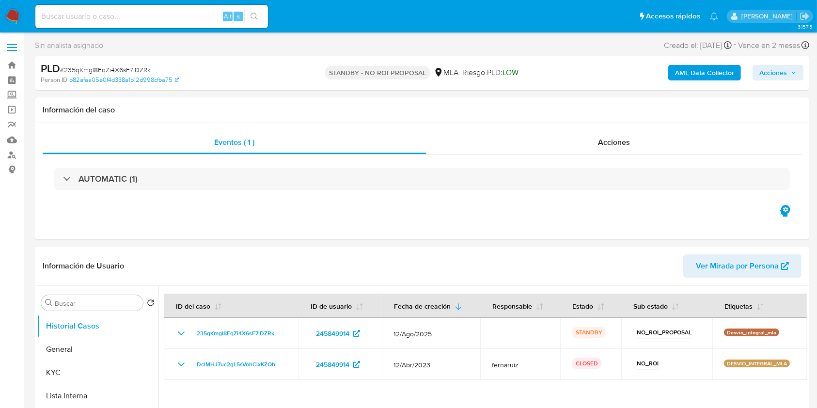
select select "10"
